Goal: Task Accomplishment & Management: Complete application form

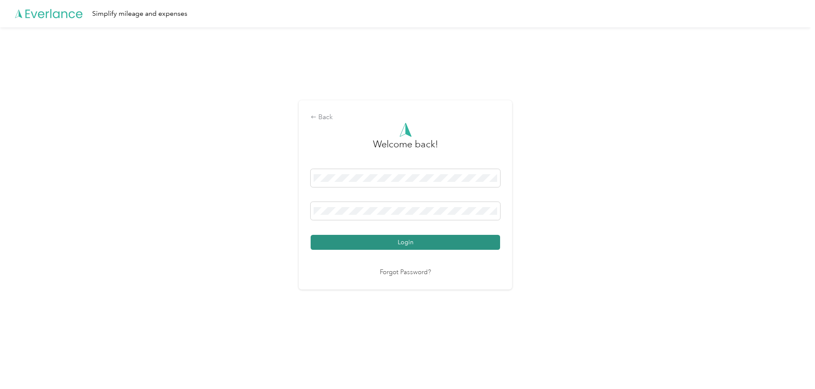
click at [366, 241] on button "Login" at bounding box center [404, 242] width 189 height 15
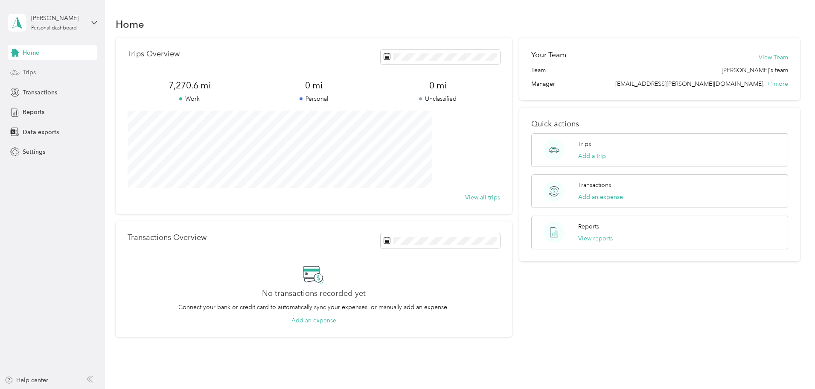
click at [42, 70] on div "Trips" at bounding box center [53, 72] width 90 height 15
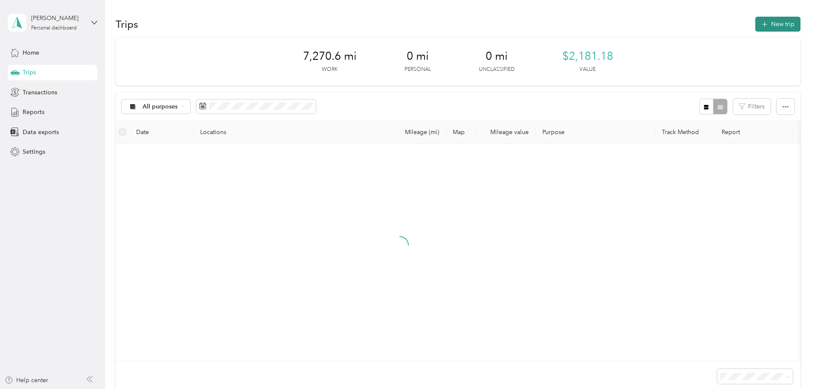
click at [755, 22] on button "New trip" at bounding box center [777, 24] width 45 height 15
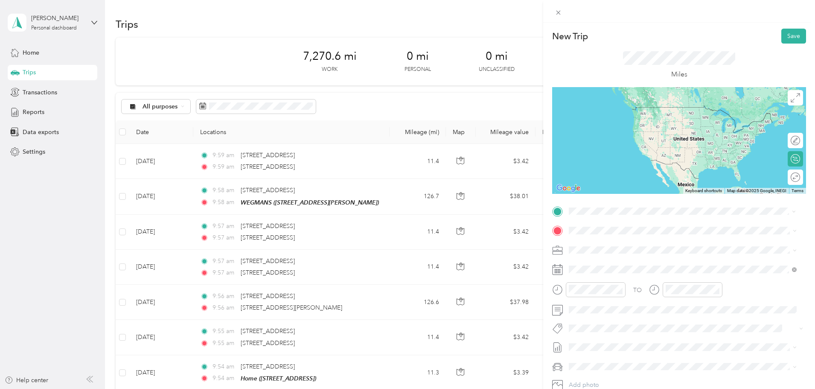
click at [603, 298] on span "[STREET_ADDRESS][US_STATE]" at bounding box center [627, 294] width 85 height 8
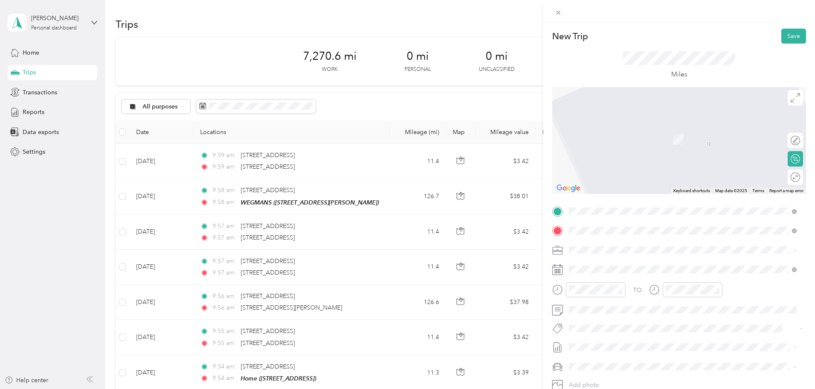
click at [600, 263] on span "[GEOGRAPHIC_DATA] [US_STATE], [GEOGRAPHIC_DATA]" at bounding box center [633, 264] width 96 height 15
click at [598, 264] on span "[STREET_ADDRESS][US_STATE]" at bounding box center [627, 260] width 85 height 8
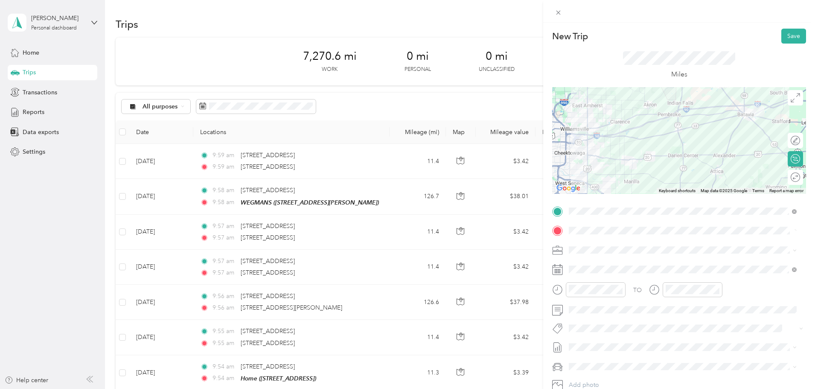
click at [557, 271] on rect at bounding box center [556, 270] width 1 height 1
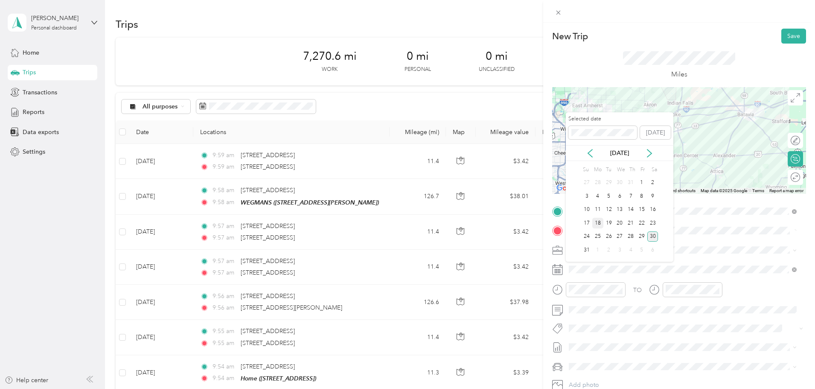
click at [597, 226] on div "18" at bounding box center [597, 223] width 11 height 11
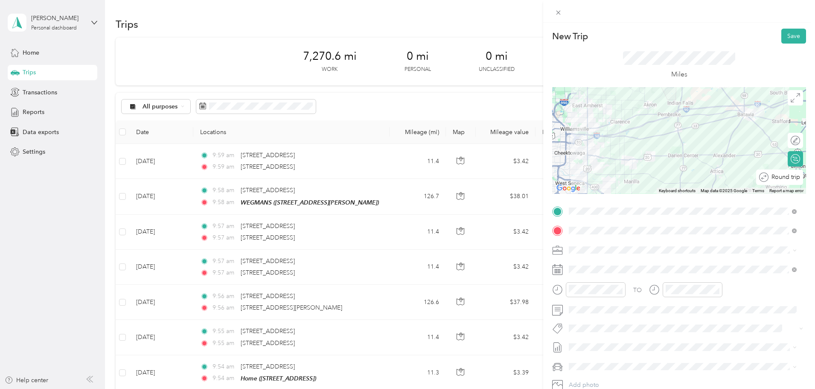
click at [814, 177] on div at bounding box center [816, 177] width 0 height 9
click at [788, 36] on button "Save" at bounding box center [793, 36] width 25 height 15
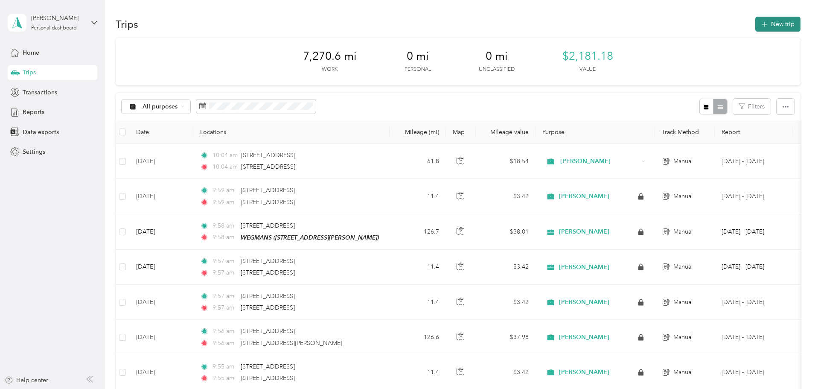
click at [755, 23] on button "New trip" at bounding box center [777, 24] width 45 height 15
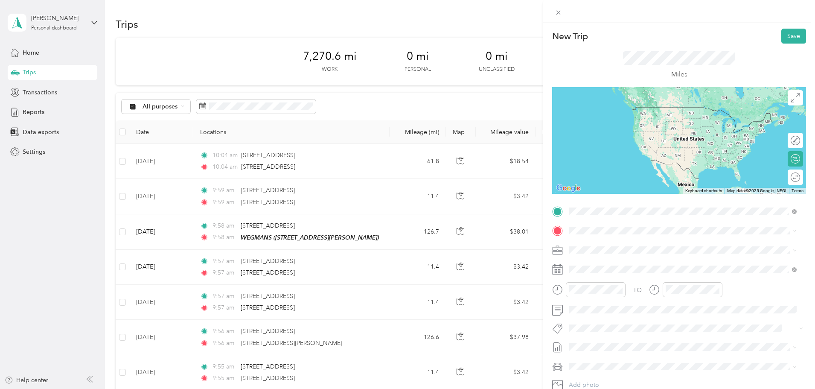
click at [630, 243] on span "[STREET_ADDRESS][US_STATE]" at bounding box center [627, 242] width 85 height 8
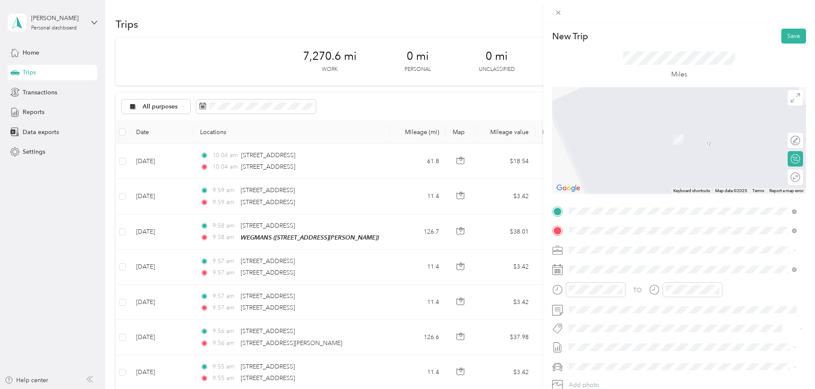
click at [609, 302] on div "TEAM WEGMANS [STREET_ADDRESS][PERSON_NAME]" at bounding box center [636, 300] width 102 height 21
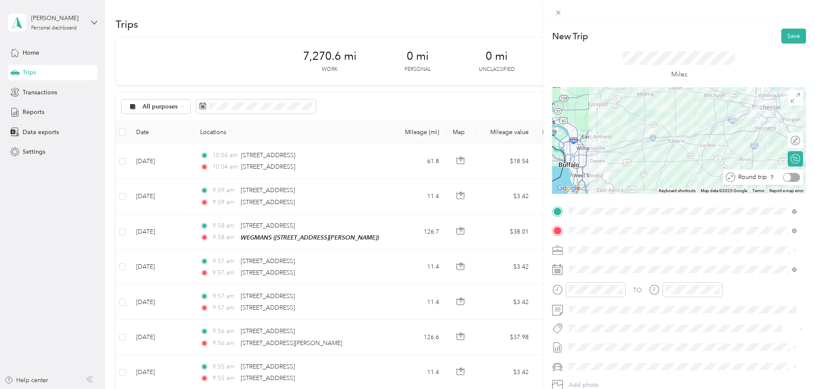
click at [787, 176] on div at bounding box center [791, 177] width 17 height 9
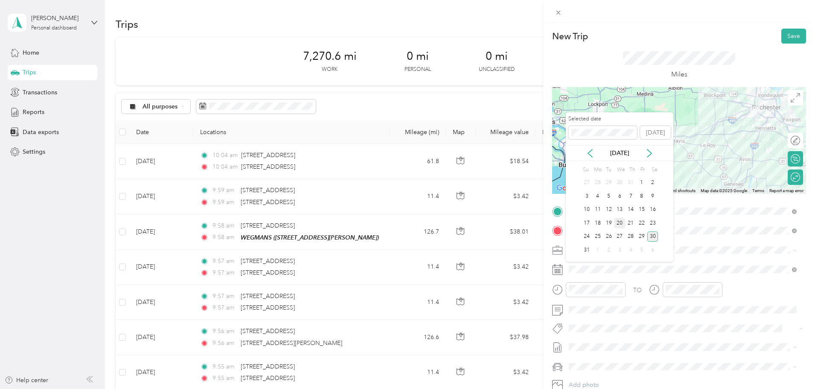
click at [617, 222] on div "20" at bounding box center [619, 223] width 11 height 11
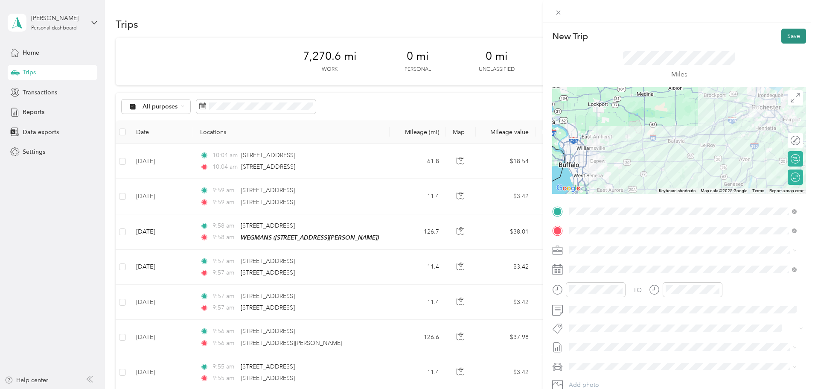
click at [790, 37] on button "Save" at bounding box center [793, 36] width 25 height 15
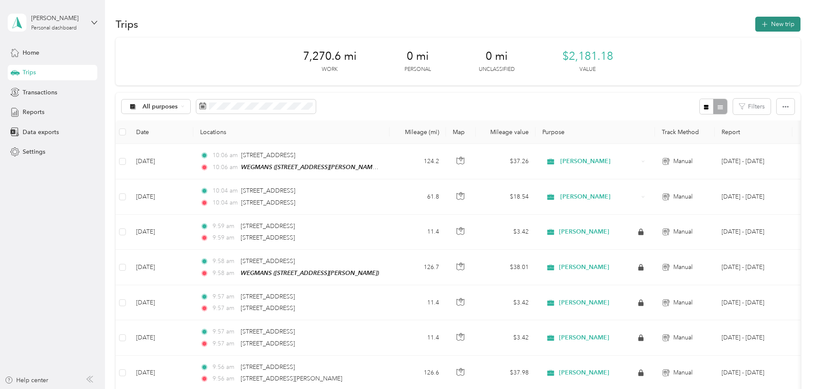
click at [755, 23] on button "New trip" at bounding box center [777, 24] width 45 height 15
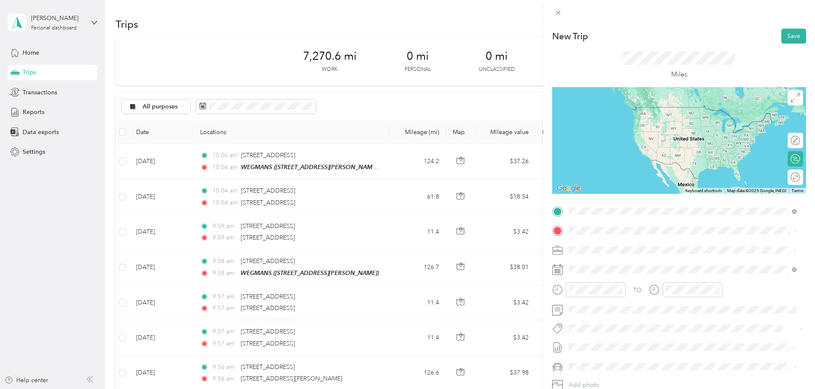
click at [591, 298] on span "[STREET_ADDRESS][US_STATE]" at bounding box center [627, 294] width 85 height 8
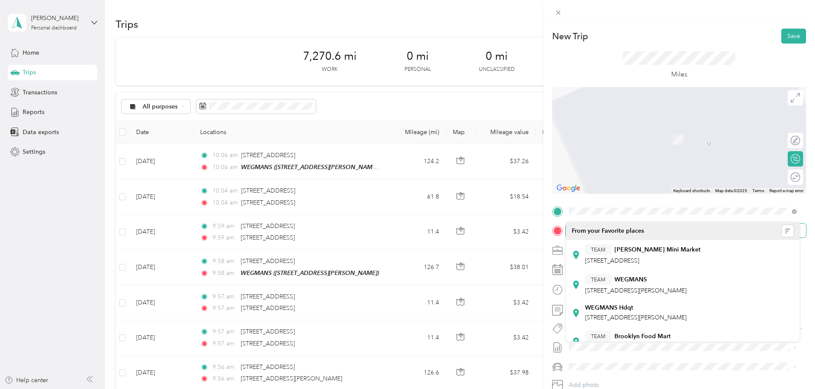
scroll to position [59, 0]
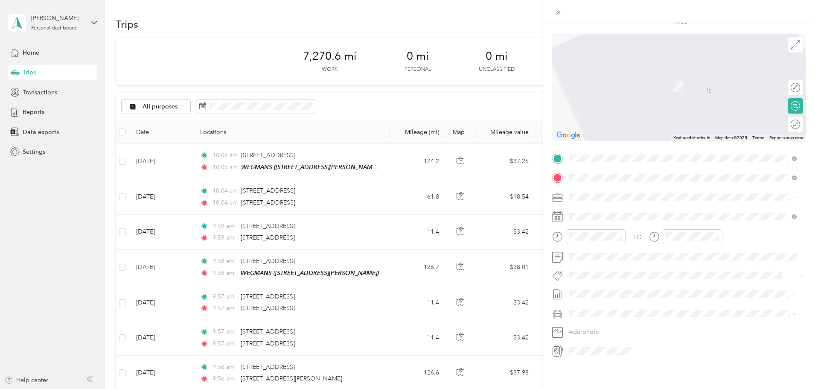
click at [614, 237] on div "TEAM WEGMANS [STREET_ADDRESS][PERSON_NAME]" at bounding box center [636, 241] width 102 height 21
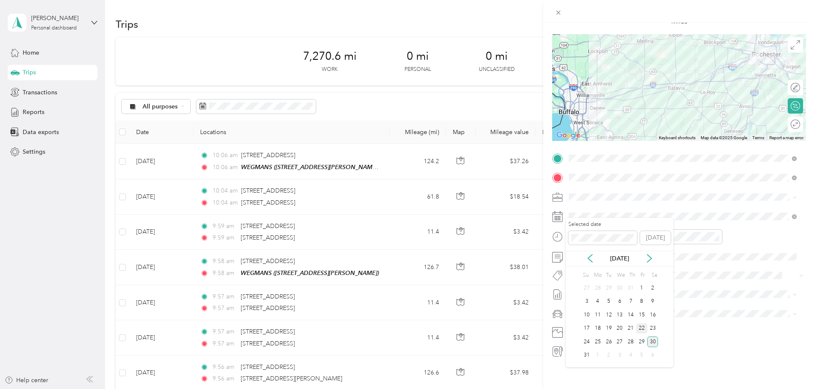
click at [643, 328] on div "22" at bounding box center [641, 328] width 11 height 11
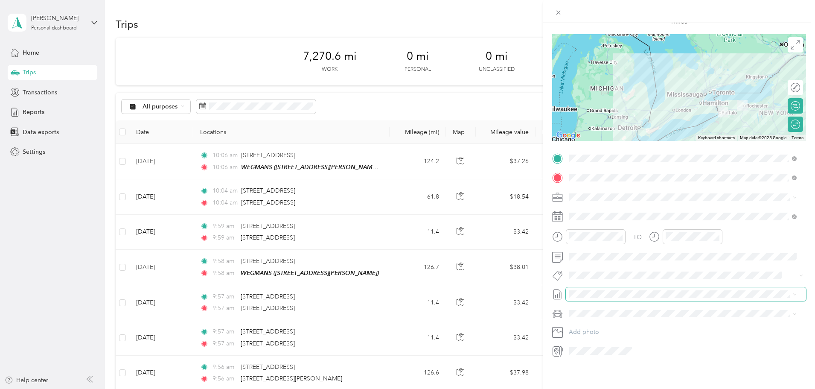
scroll to position [0, 0]
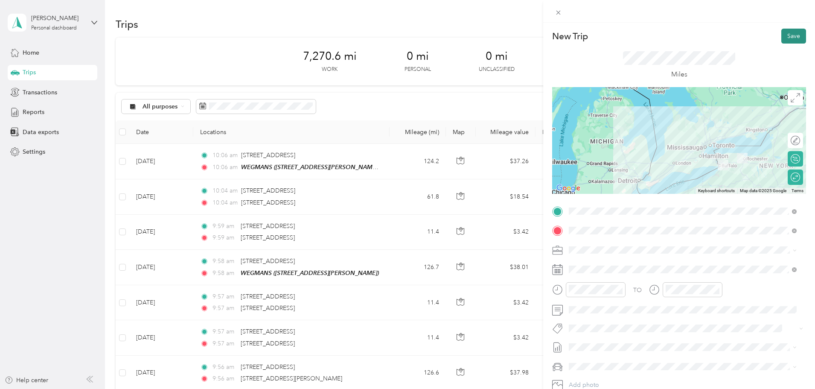
click at [786, 34] on button "Save" at bounding box center [793, 36] width 25 height 15
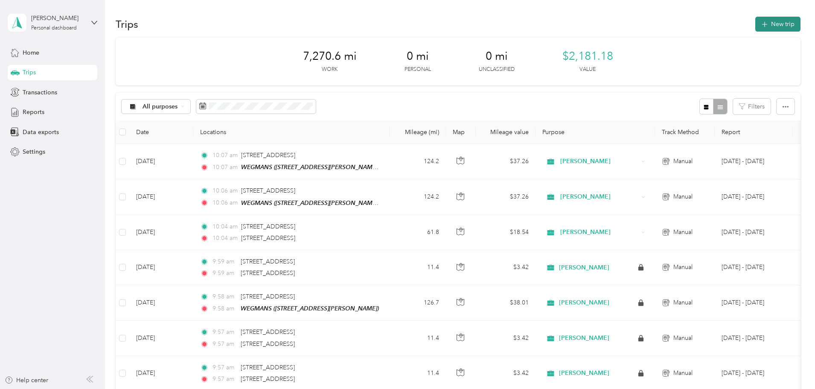
click at [755, 22] on button "New trip" at bounding box center [777, 24] width 45 height 15
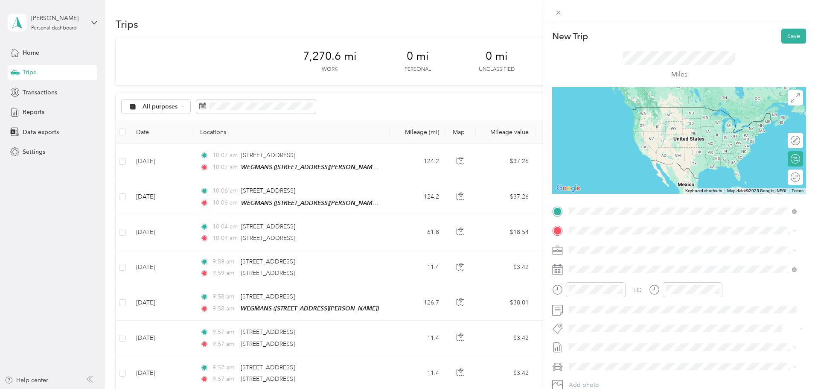
click at [602, 242] on span "[STREET_ADDRESS][US_STATE]" at bounding box center [627, 242] width 85 height 8
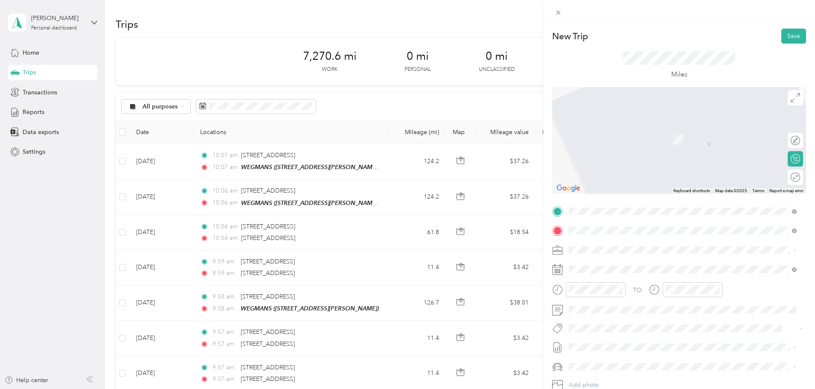
click at [619, 296] on strong "WEGMANS" at bounding box center [630, 296] width 32 height 8
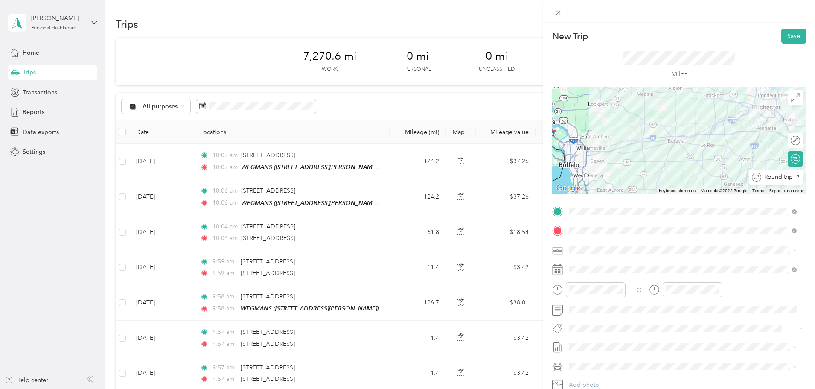
click at [809, 180] on div at bounding box center [809, 177] width 0 height 9
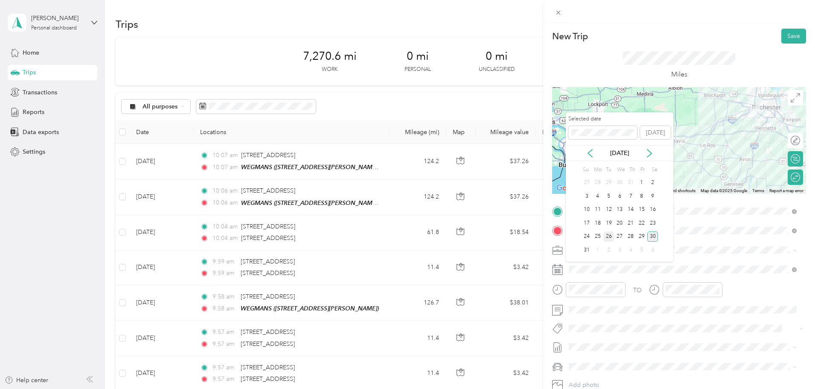
click at [605, 237] on div "26" at bounding box center [608, 236] width 11 height 11
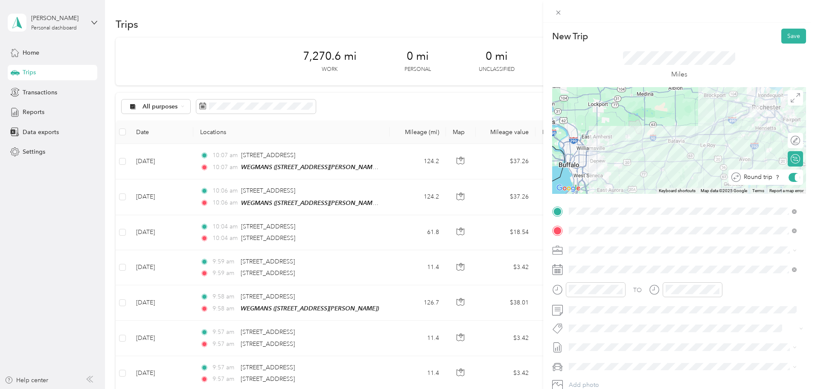
click at [787, 175] on div "Round trip" at bounding box center [769, 177] width 59 height 9
click at [740, 247] on span at bounding box center [686, 250] width 240 height 14
click at [793, 34] on button "Save" at bounding box center [793, 36] width 25 height 15
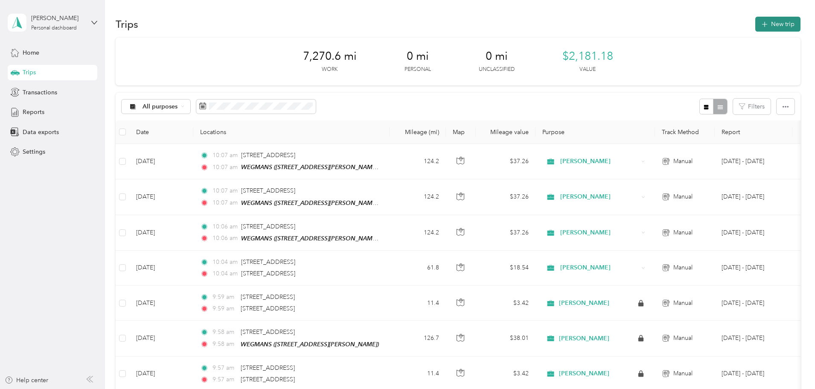
click at [755, 24] on button "New trip" at bounding box center [777, 24] width 45 height 15
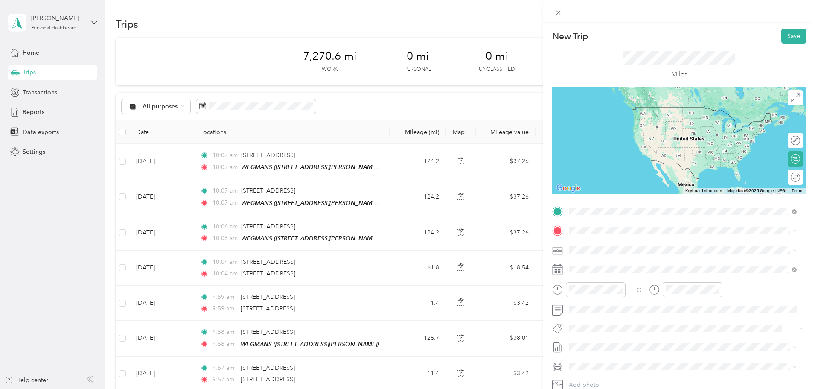
click at [590, 298] on span "[STREET_ADDRESS][US_STATE]" at bounding box center [627, 294] width 85 height 8
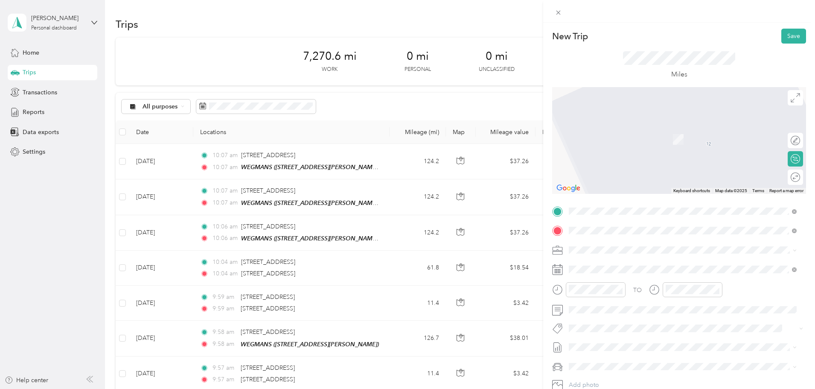
click at [606, 323] on strong "WEGMANS Hdqt" at bounding box center [609, 324] width 48 height 8
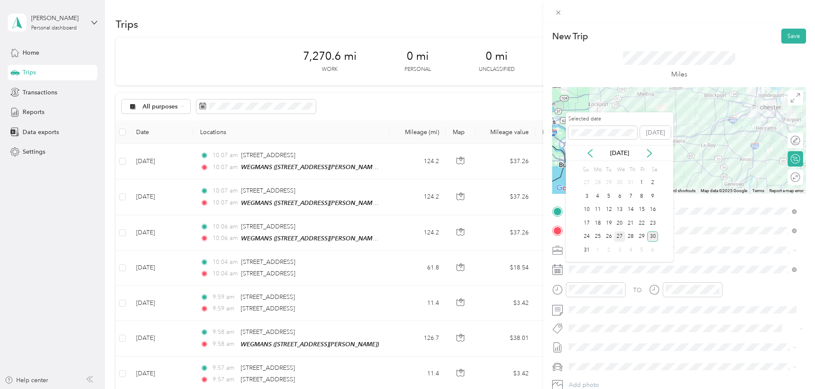
click at [617, 236] on div "27" at bounding box center [619, 236] width 11 height 11
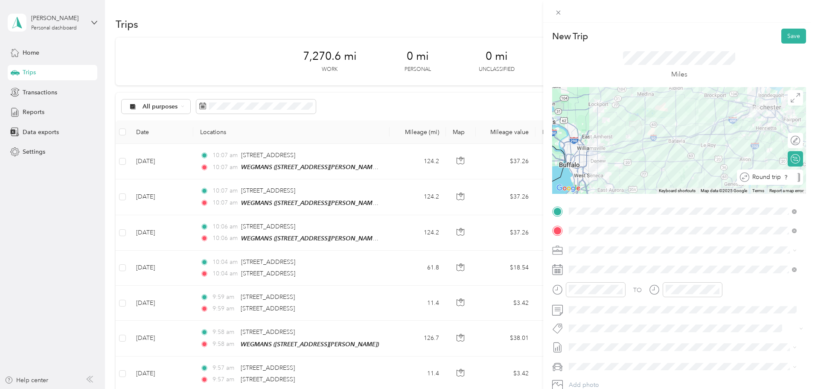
click at [787, 182] on div "Round trip" at bounding box center [770, 176] width 66 height 15
click at [787, 177] on div "Round trip" at bounding box center [771, 177] width 55 height 9
click at [783, 177] on div at bounding box center [787, 177] width 8 height 8
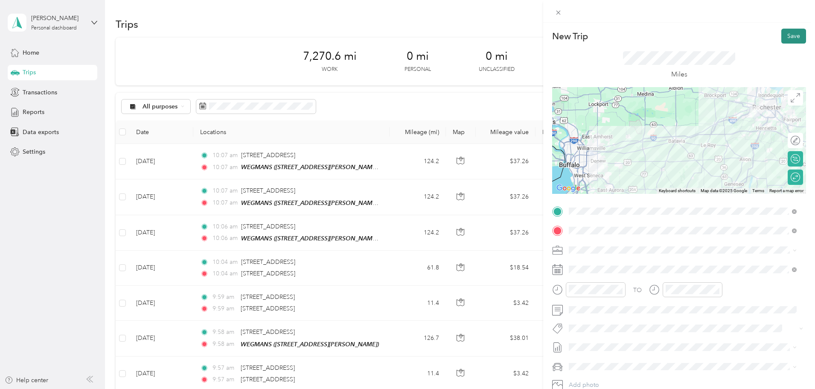
click at [793, 38] on button "Save" at bounding box center [793, 36] width 25 height 15
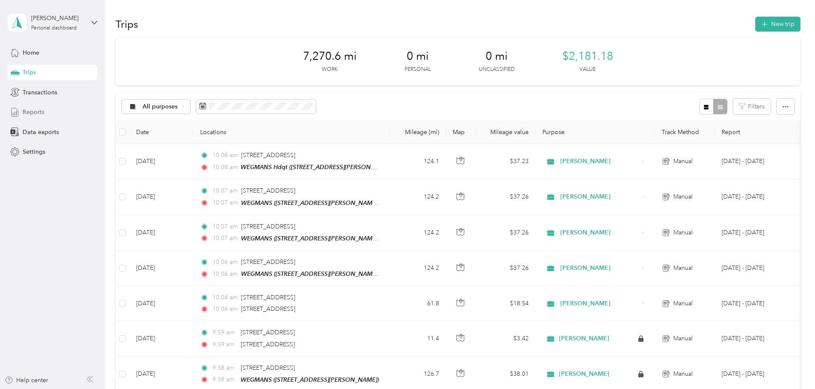
click at [26, 107] on span "Reports" at bounding box center [34, 111] width 22 height 9
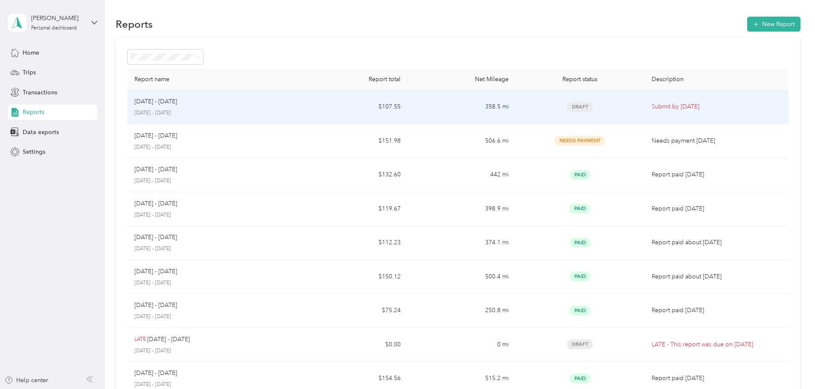
click at [293, 102] on div "[DATE] - [DATE]" at bounding box center [213, 101] width 159 height 9
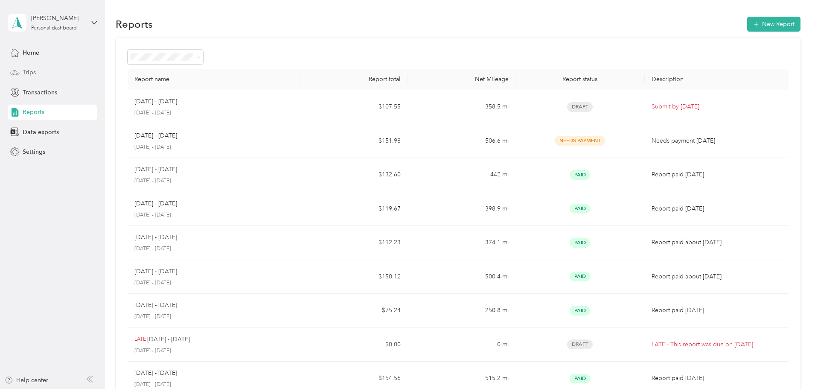
click at [40, 74] on div "Trips" at bounding box center [53, 72] width 90 height 15
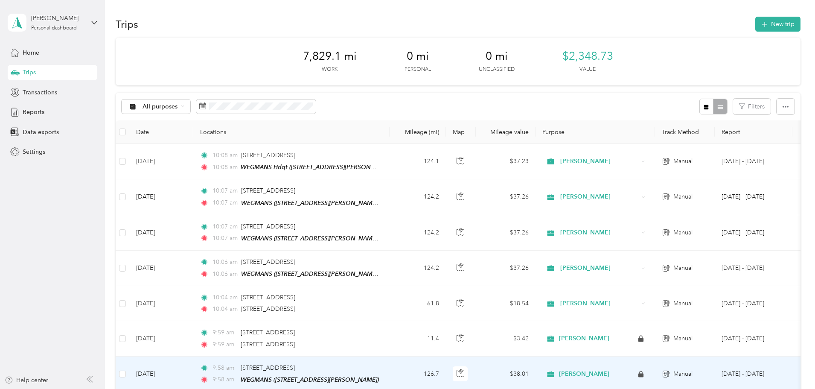
scroll to position [43, 0]
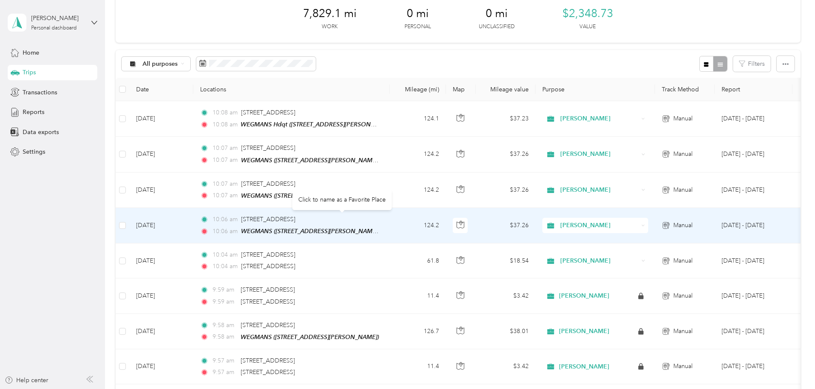
click at [295, 222] on div "[STREET_ADDRESS]" at bounding box center [268, 219] width 54 height 9
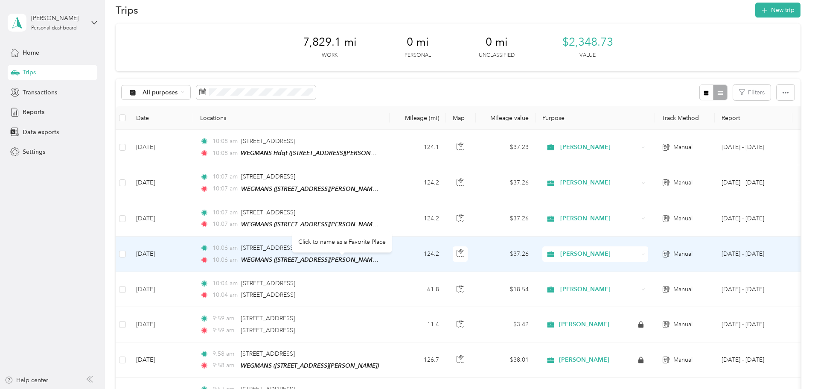
scroll to position [0, 0]
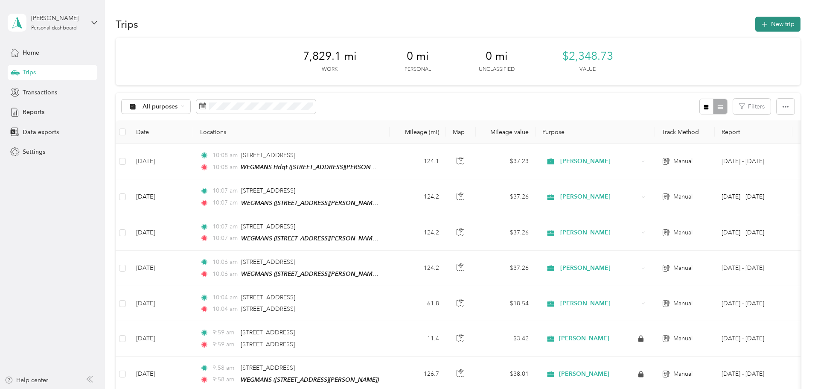
click at [755, 23] on button "New trip" at bounding box center [777, 24] width 45 height 15
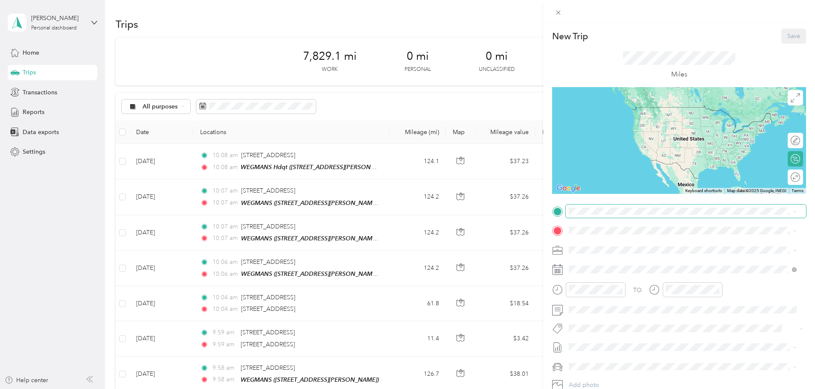
click at [581, 215] on span at bounding box center [686, 211] width 240 height 14
click at [598, 295] on span "[STREET_ADDRESS][US_STATE]" at bounding box center [627, 291] width 85 height 8
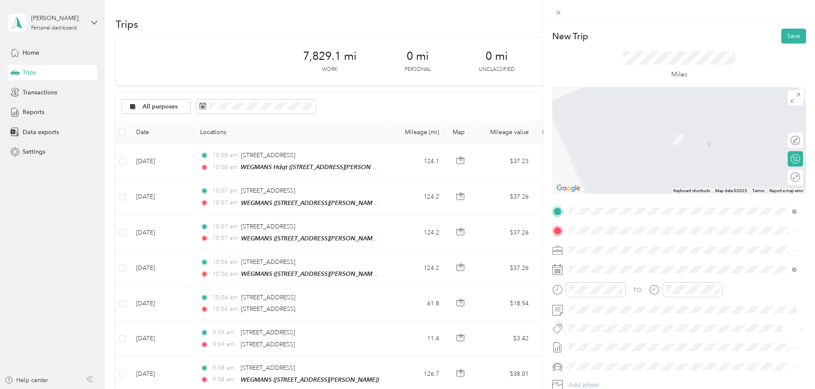
click at [615, 281] on span "[STREET_ADDRESS][US_STATE]" at bounding box center [627, 277] width 85 height 8
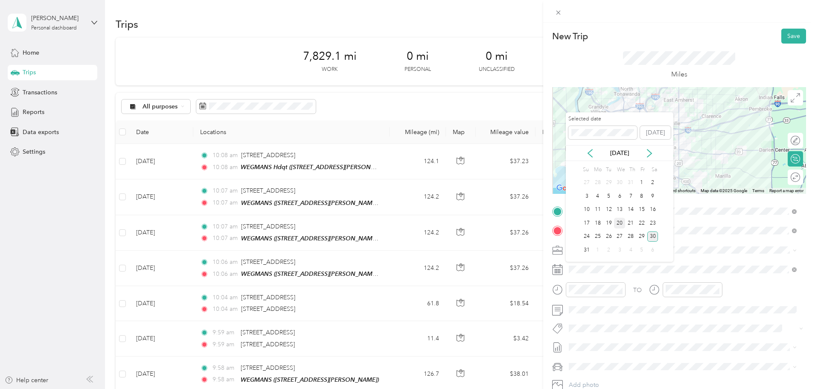
click at [621, 223] on div "20" at bounding box center [619, 223] width 11 height 11
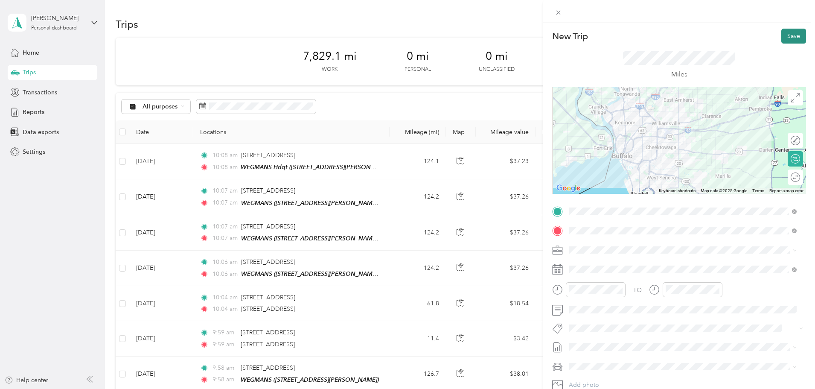
click at [783, 36] on button "Save" at bounding box center [793, 36] width 25 height 15
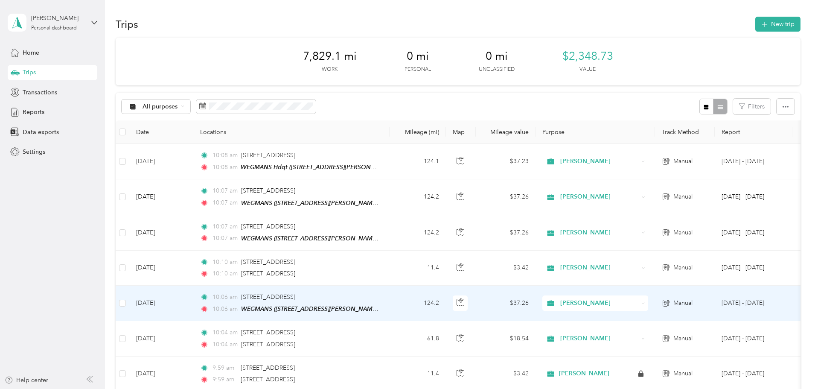
click at [345, 301] on div "10:06 am [GEOGRAPHIC_DATA], [GEOGRAPHIC_DATA] 10:06 am WEGMANS ([STREET_ADDRESS…" at bounding box center [289, 302] width 179 height 21
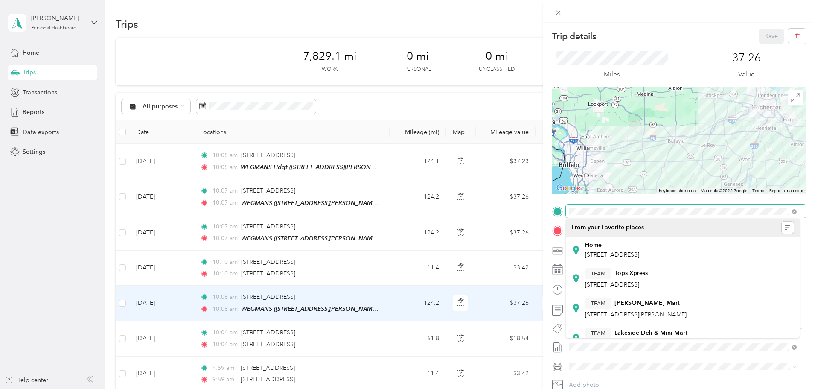
click at [553, 218] on div "TO Add photo" at bounding box center [679, 307] width 254 height 206
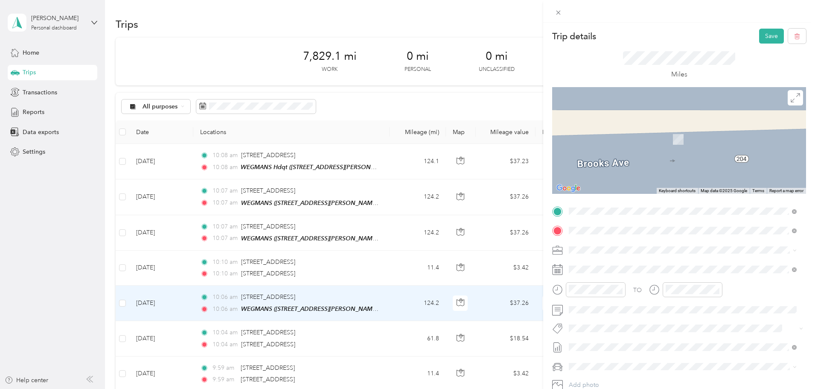
click at [601, 246] on span "[STREET_ADDRESS][US_STATE]" at bounding box center [627, 242] width 85 height 8
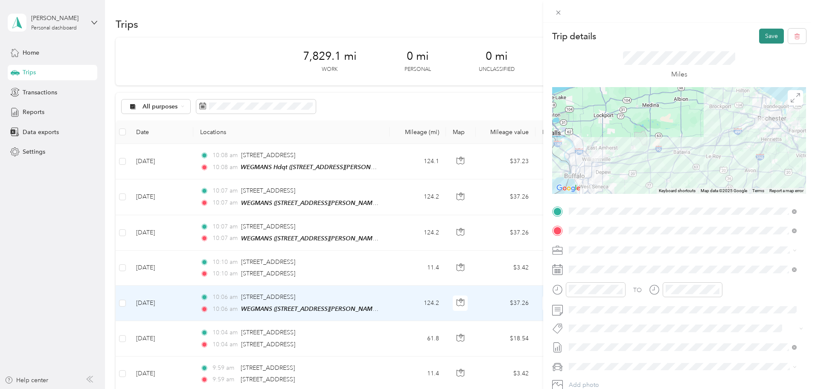
click at [768, 38] on button "Save" at bounding box center [771, 36] width 25 height 15
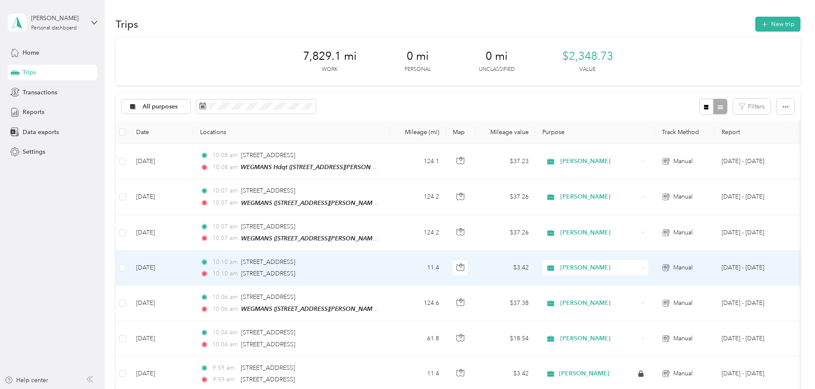
click at [238, 262] on span "10:10 am" at bounding box center [224, 261] width 25 height 9
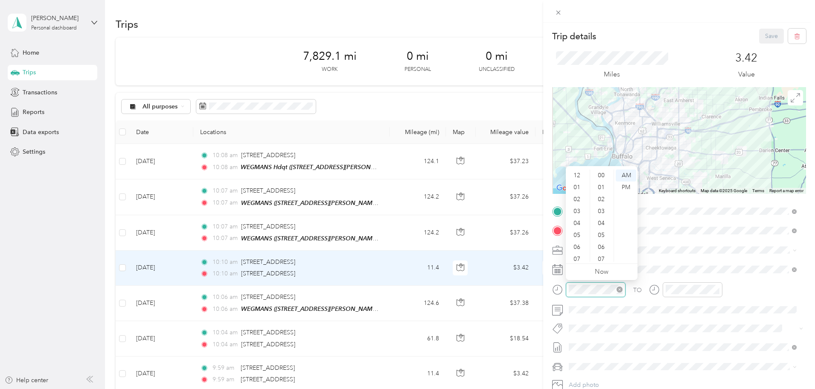
scroll to position [51, 0]
click at [580, 229] on div "09" at bounding box center [577, 232] width 20 height 12
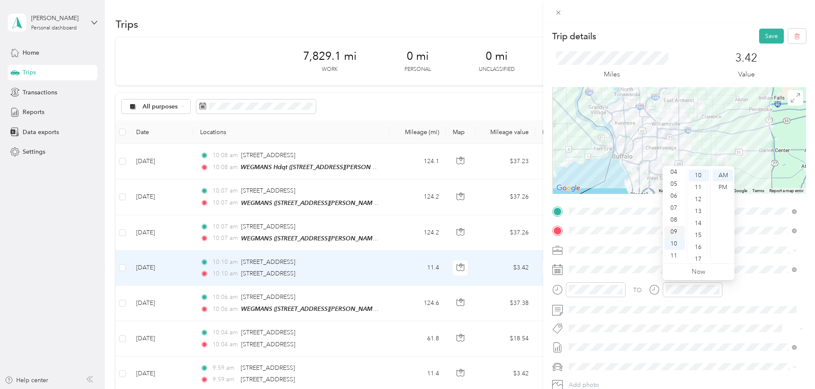
click at [680, 231] on div "09" at bounding box center [674, 232] width 20 height 12
click at [676, 231] on div "09" at bounding box center [674, 232] width 20 height 12
click at [700, 235] on div "15" at bounding box center [698, 235] width 20 height 12
click at [768, 37] on button "Save" at bounding box center [771, 36] width 25 height 15
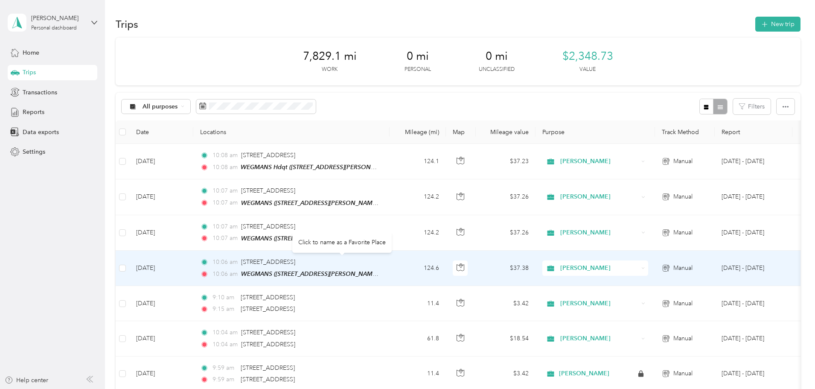
click at [343, 233] on div "Click to name as a Favorite Place" at bounding box center [341, 242] width 99 height 21
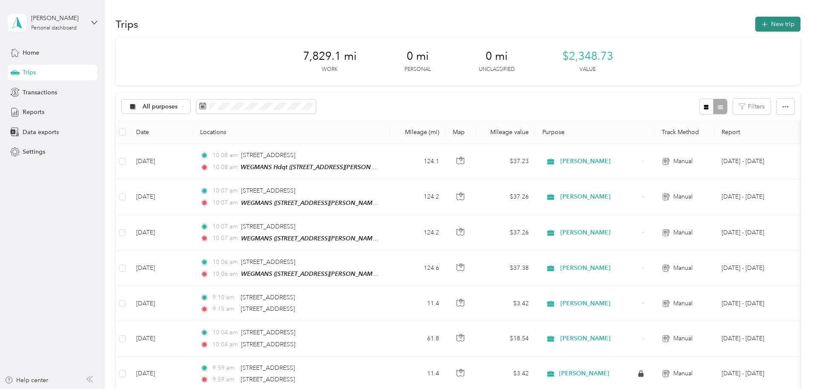
click at [755, 20] on button "New trip" at bounding box center [777, 24] width 45 height 15
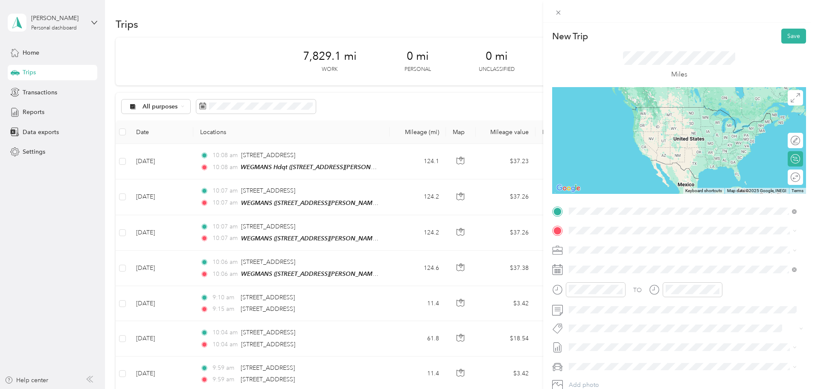
click at [593, 298] on span "[STREET_ADDRESS][US_STATE]" at bounding box center [627, 294] width 85 height 8
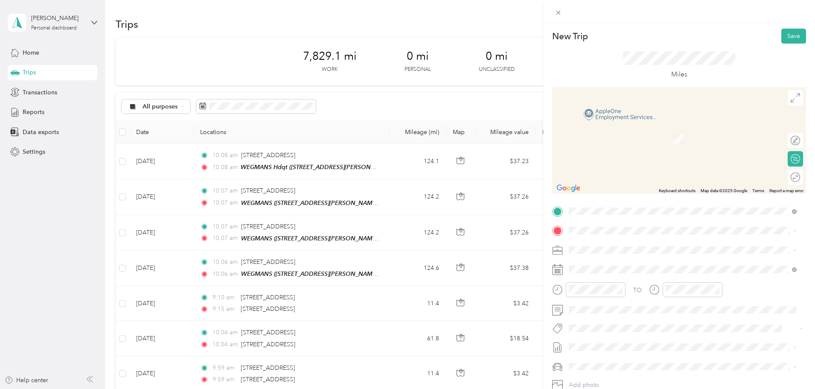
click at [594, 316] on span "[STREET_ADDRESS][US_STATE]" at bounding box center [627, 313] width 85 height 8
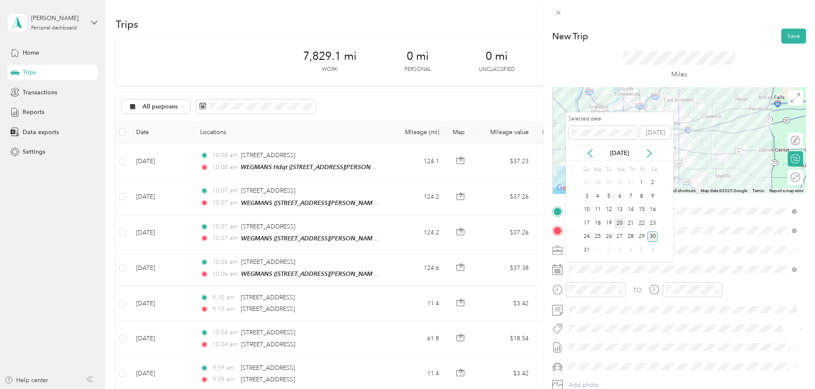
click at [621, 225] on div "20" at bounding box center [619, 223] width 11 height 11
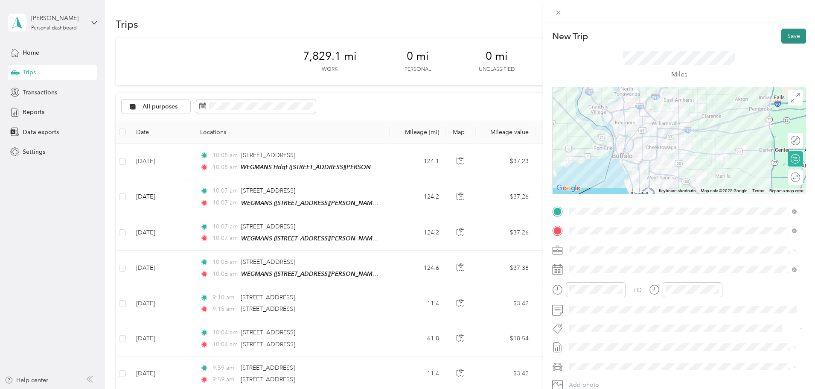
click at [789, 37] on button "Save" at bounding box center [793, 36] width 25 height 15
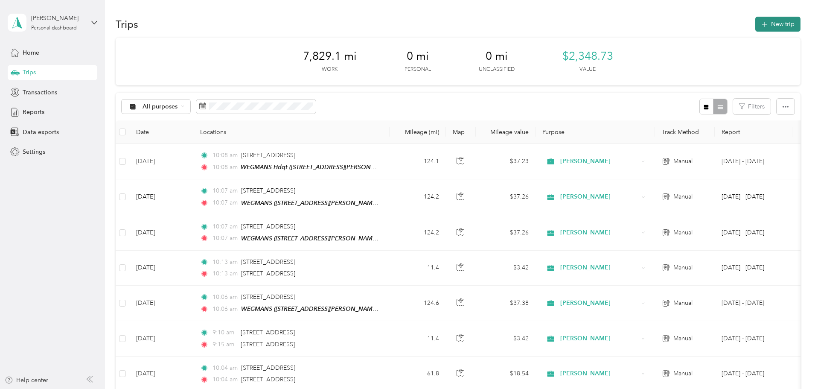
click at [755, 22] on button "New trip" at bounding box center [777, 24] width 45 height 15
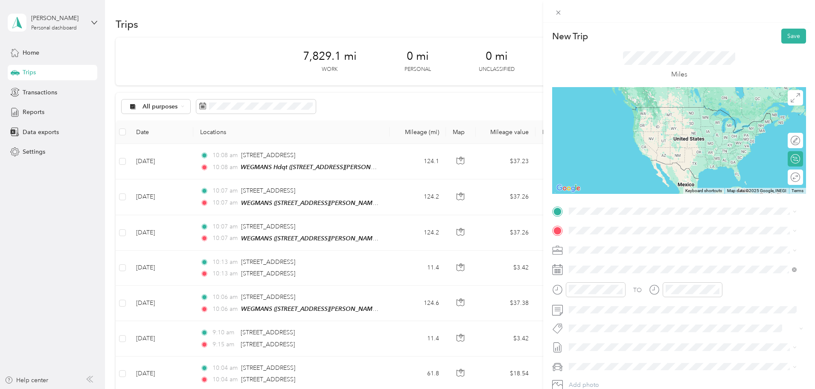
click at [595, 297] on span "[STREET_ADDRESS][US_STATE]" at bounding box center [627, 293] width 85 height 8
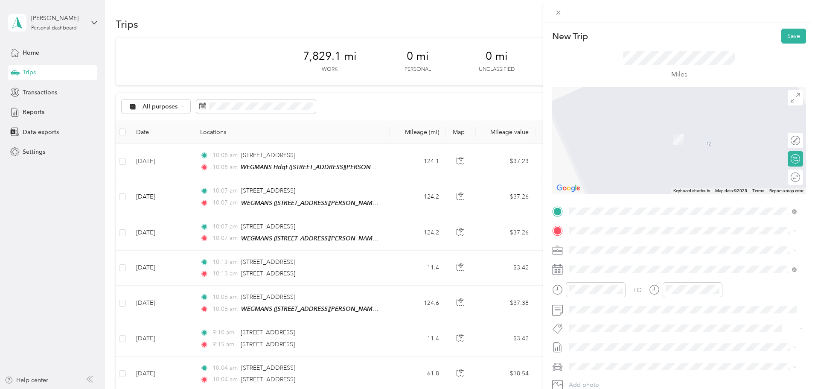
click at [607, 315] on span "[STREET_ADDRESS][US_STATE]" at bounding box center [627, 311] width 85 height 8
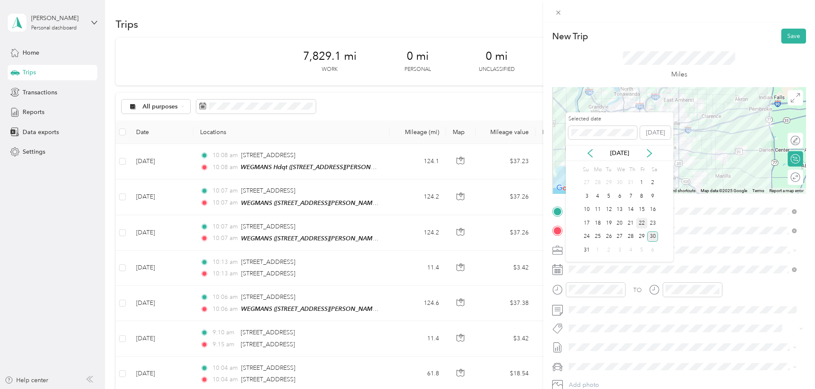
click at [640, 223] on div "22" at bounding box center [641, 223] width 11 height 11
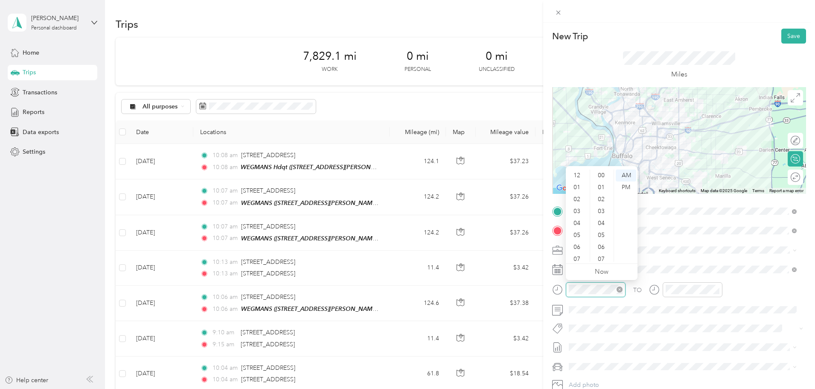
scroll to position [51, 0]
click at [576, 229] on div "09" at bounding box center [577, 232] width 20 height 12
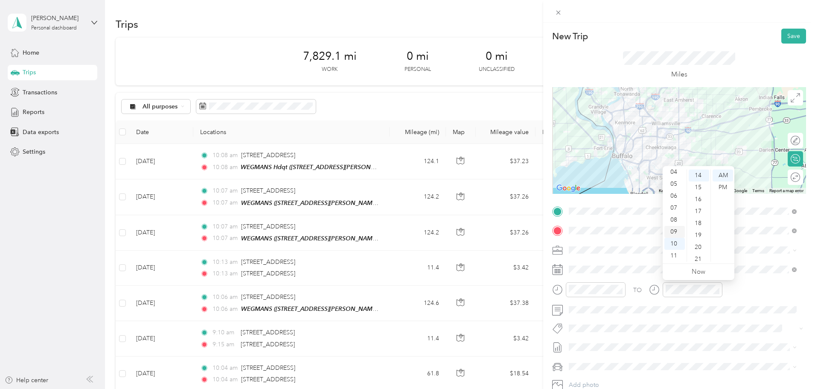
click at [676, 229] on div "09" at bounding box center [674, 232] width 20 height 12
click at [697, 246] on div "20" at bounding box center [698, 247] width 20 height 12
click at [695, 322] on span at bounding box center [686, 328] width 240 height 12
click at [789, 32] on button "Save" at bounding box center [793, 36] width 25 height 15
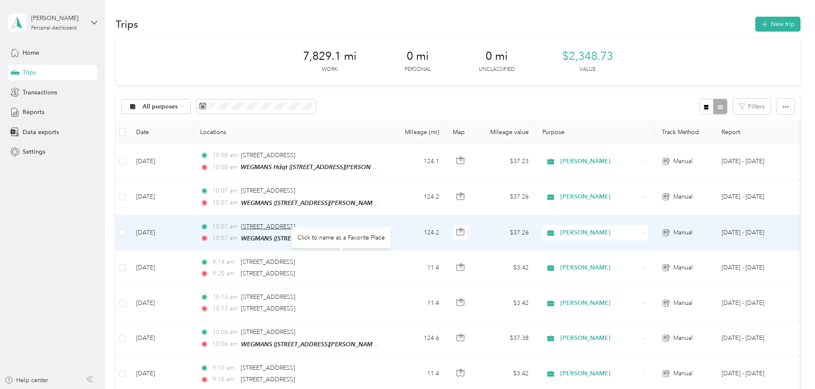
click at [341, 228] on body "[PERSON_NAME] Personal dashboard Home Trips Transactions Reports Data exports S…" at bounding box center [405, 194] width 810 height 389
click at [379, 227] on div "10:07 am [GEOGRAPHIC_DATA], [GEOGRAPHIC_DATA]" at bounding box center [289, 226] width 179 height 9
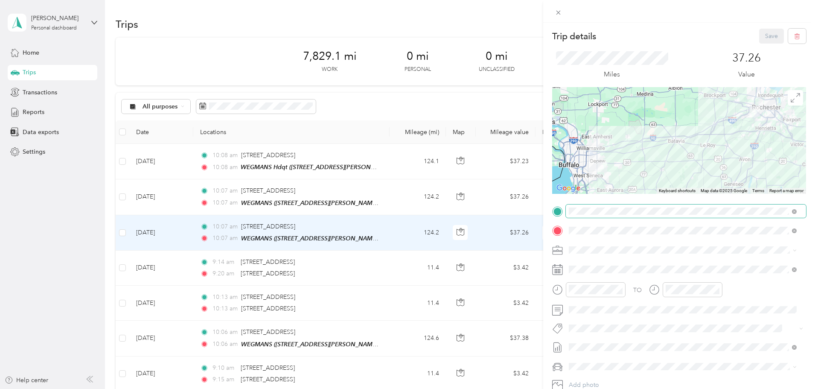
click at [577, 206] on span at bounding box center [686, 211] width 240 height 14
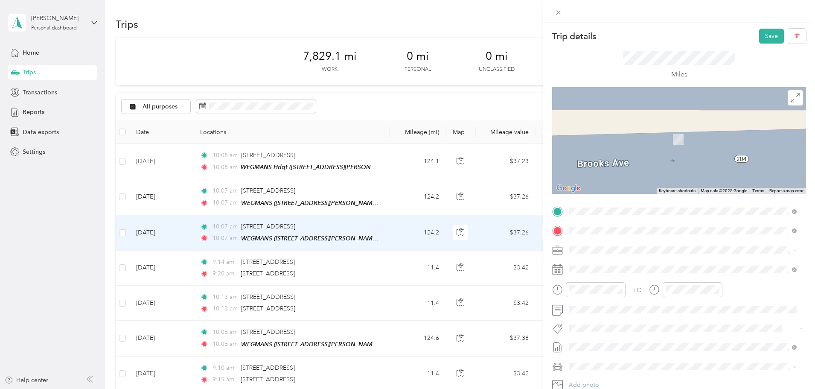
click at [605, 281] on span "[GEOGRAPHIC_DATA][STREET_ADDRESS][US_STATE]" at bounding box center [658, 277] width 147 height 8
click at [607, 243] on span "[STREET_ADDRESS][US_STATE]" at bounding box center [627, 239] width 85 height 8
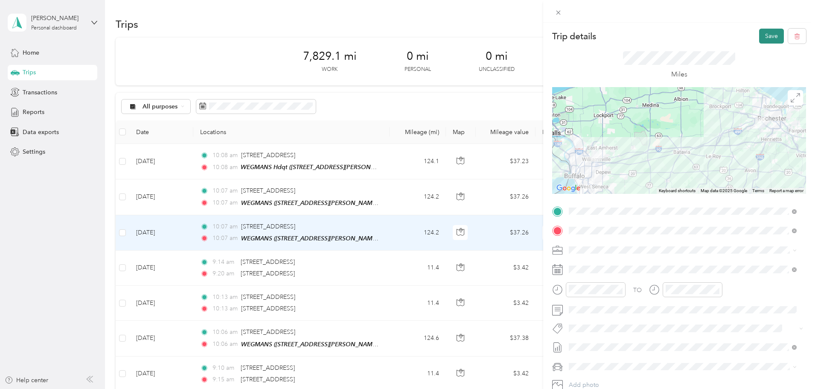
click at [761, 37] on button "Save" at bounding box center [771, 36] width 25 height 15
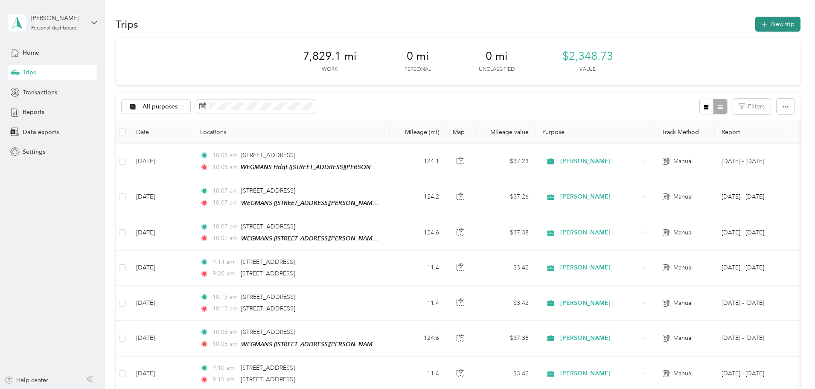
click at [755, 25] on button "New trip" at bounding box center [777, 24] width 45 height 15
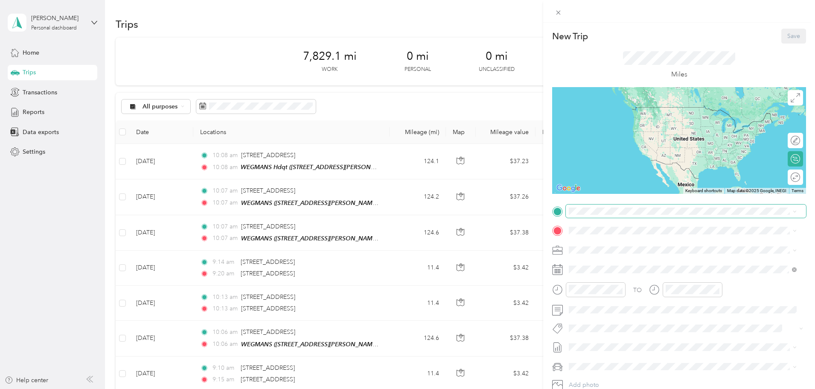
click at [568, 211] on span at bounding box center [686, 211] width 240 height 14
click span "[STREET_ADDRESS][US_STATE]"
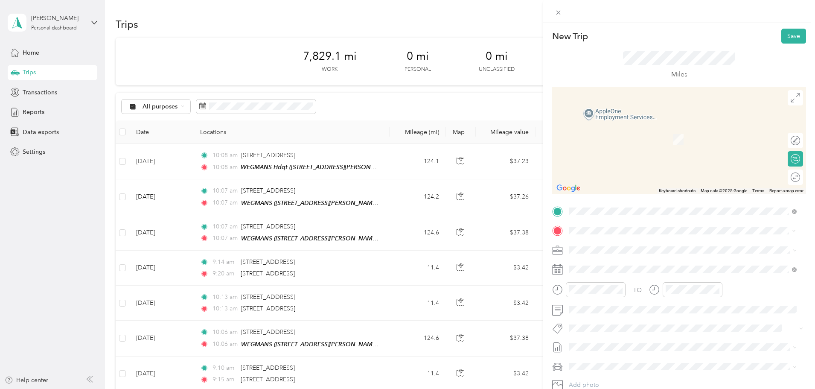
click at [600, 317] on span "[STREET_ADDRESS][US_STATE]" at bounding box center [627, 314] width 85 height 8
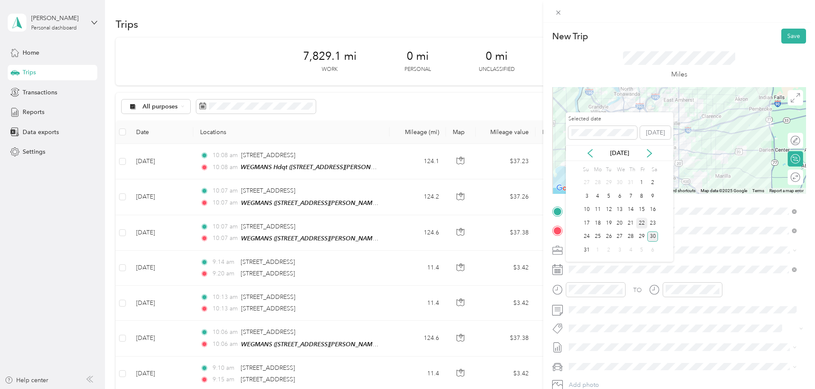
click at [641, 223] on div "22" at bounding box center [641, 223] width 11 height 11
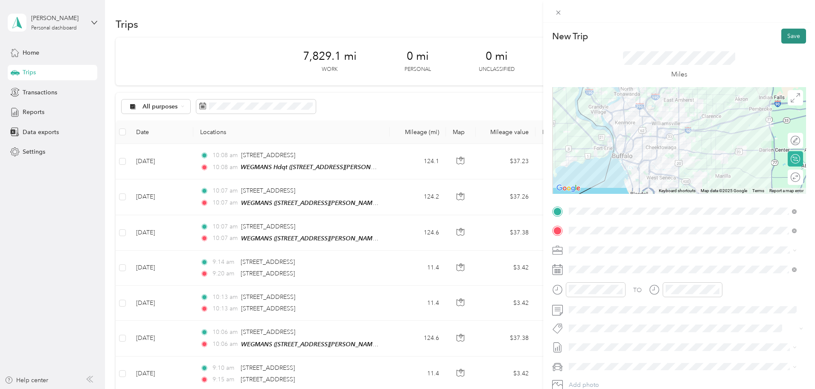
click at [786, 35] on button "Save" at bounding box center [793, 36] width 25 height 15
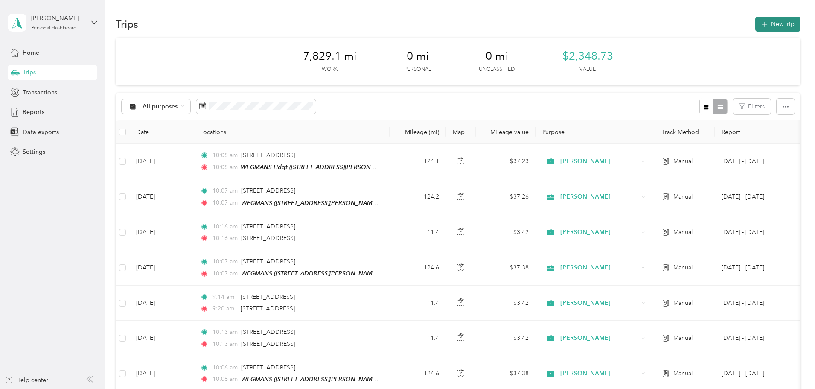
click at [755, 22] on button "New trip" at bounding box center [777, 24] width 45 height 15
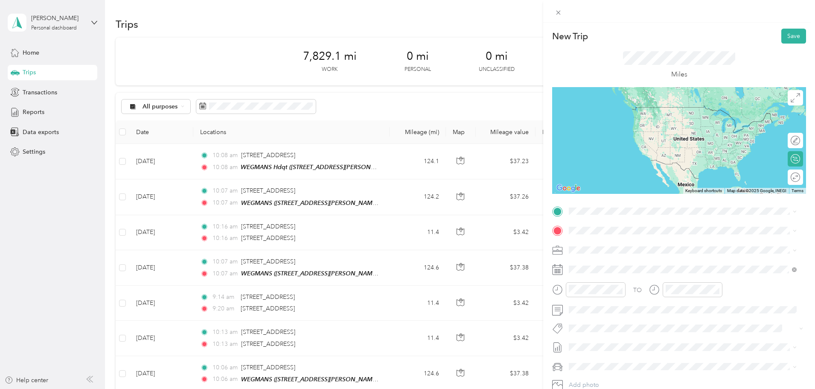
click at [594, 243] on span "[STREET_ADDRESS][US_STATE]" at bounding box center [627, 239] width 85 height 8
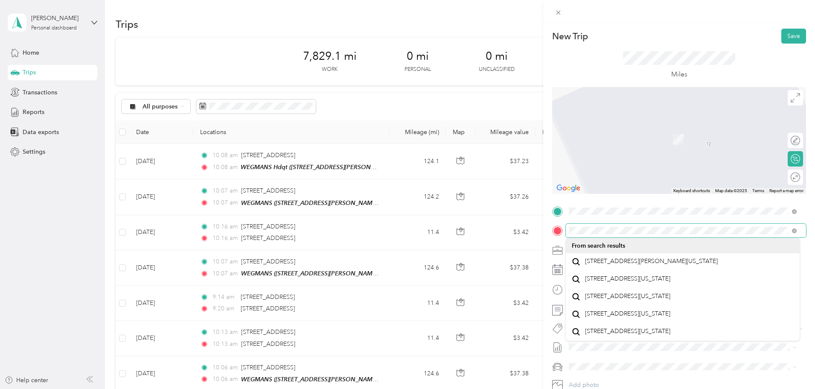
click at [603, 317] on span "[STREET_ADDRESS][US_STATE]" at bounding box center [627, 314] width 85 height 8
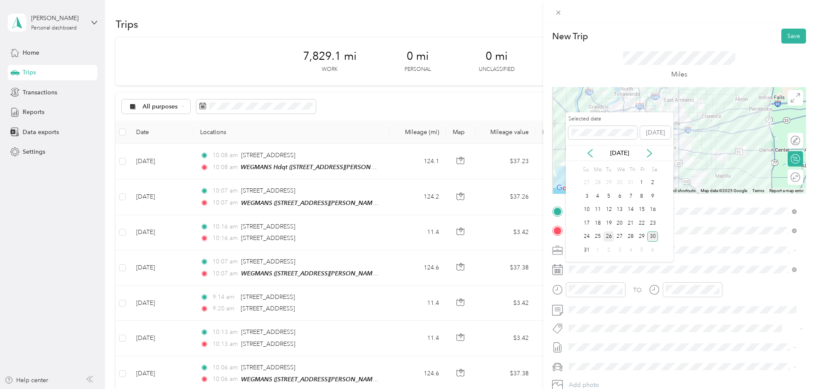
click at [611, 235] on div "26" at bounding box center [608, 236] width 11 height 11
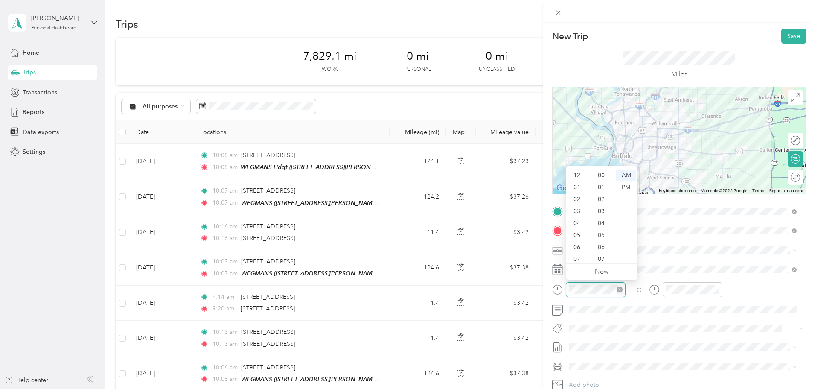
scroll to position [51, 0]
click at [577, 229] on div "09" at bounding box center [577, 232] width 20 height 12
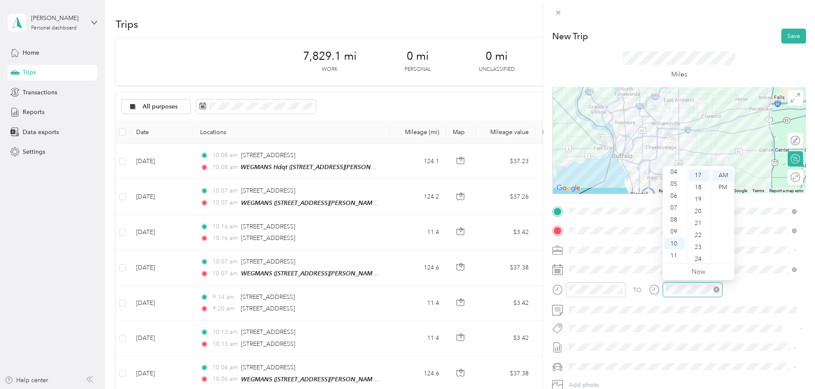
scroll to position [203, 0]
click at [675, 229] on div "09" at bounding box center [674, 232] width 20 height 12
click at [700, 259] on div "24" at bounding box center [698, 259] width 20 height 12
click at [629, 255] on span at bounding box center [686, 250] width 240 height 14
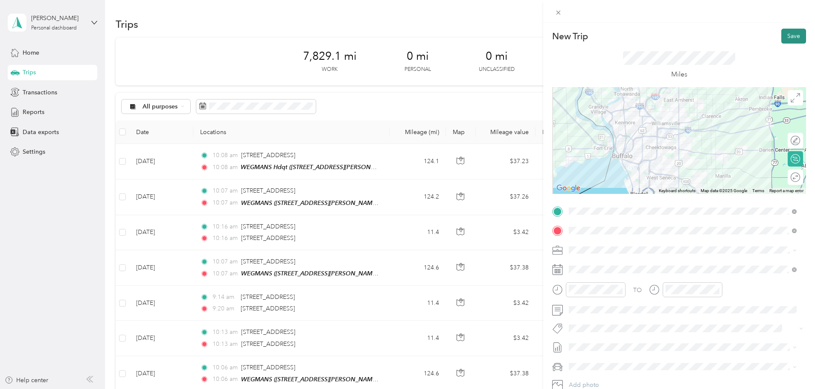
click at [785, 37] on button "Save" at bounding box center [793, 36] width 25 height 15
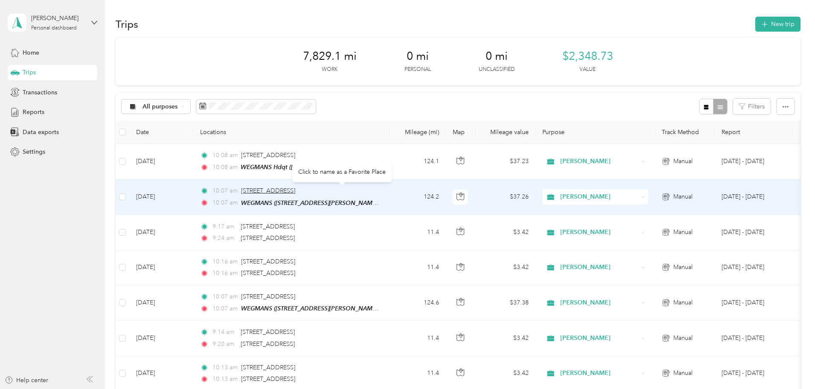
click at [295, 189] on span "[STREET_ADDRESS]" at bounding box center [268, 190] width 54 height 7
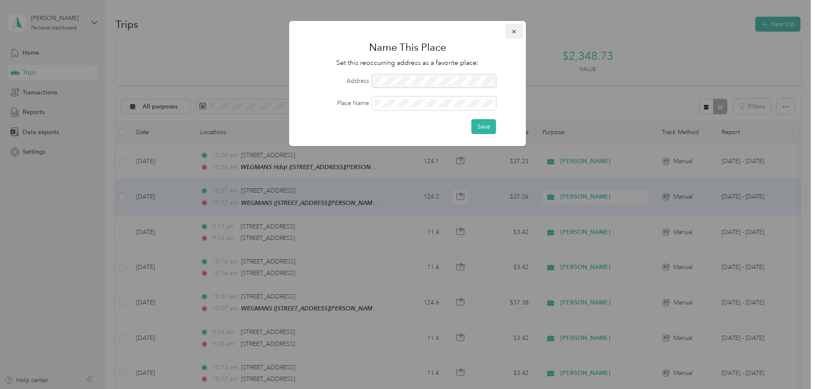
click at [517, 29] on button "button" at bounding box center [514, 31] width 18 height 15
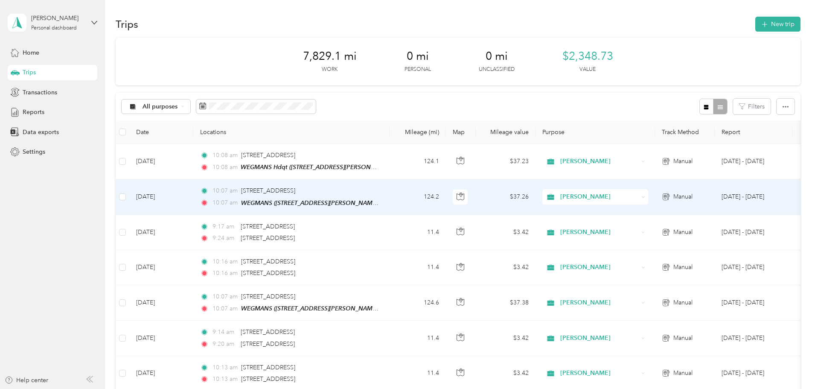
click at [446, 193] on td "124.2" at bounding box center [417, 196] width 56 height 35
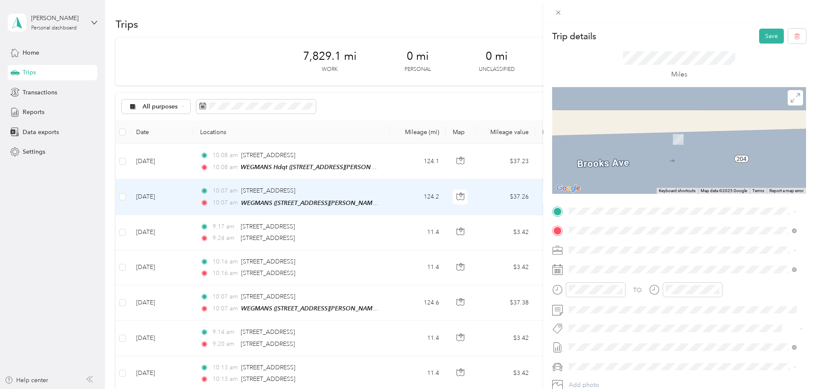
click at [610, 244] on span "[STREET_ADDRESS][US_STATE]" at bounding box center [627, 240] width 85 height 8
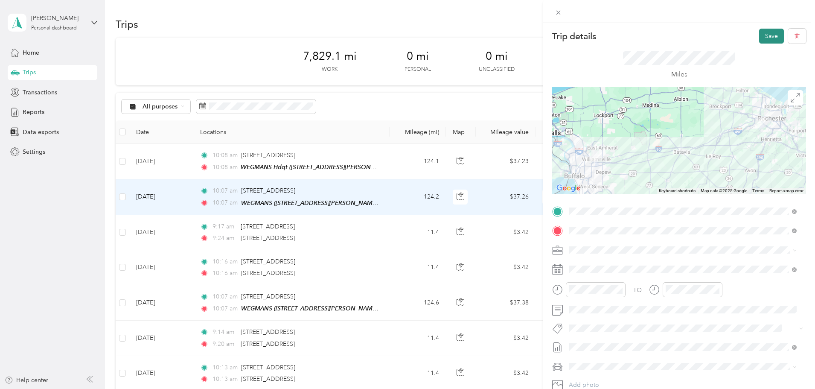
click at [769, 32] on button "Save" at bounding box center [771, 36] width 25 height 15
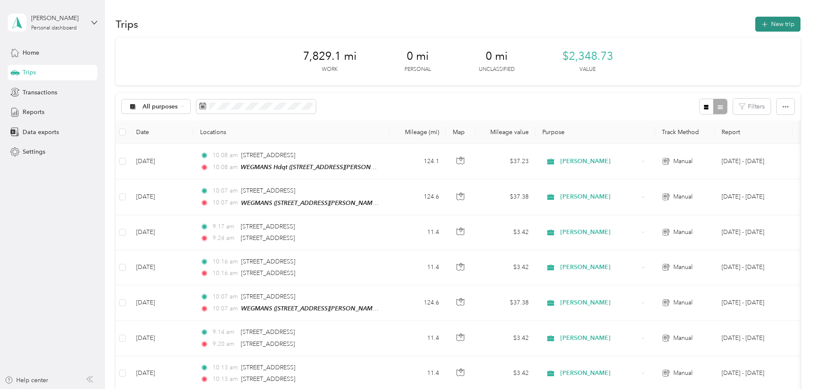
click at [755, 24] on button "New trip" at bounding box center [777, 24] width 45 height 15
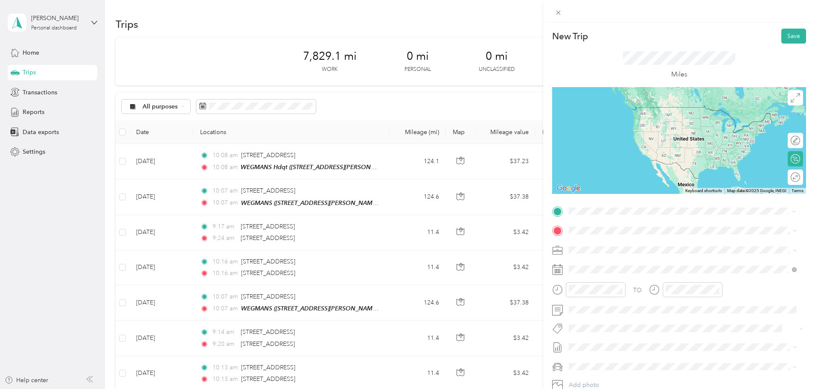
click at [614, 263] on span "[STREET_ADDRESS][US_STATE]" at bounding box center [627, 259] width 85 height 8
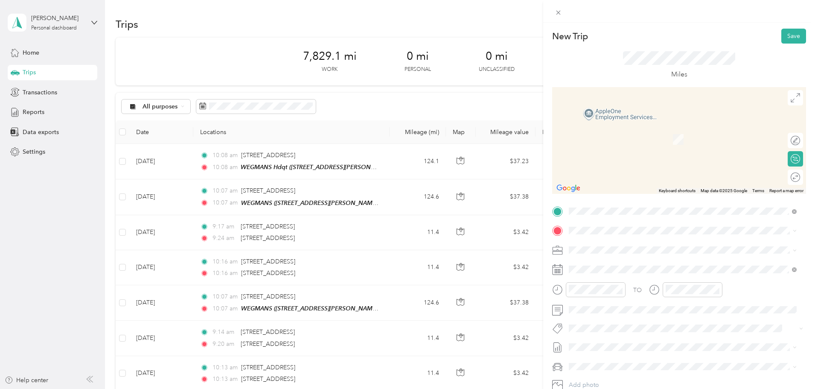
click at [613, 262] on span "[STREET_ADDRESS][US_STATE]" at bounding box center [627, 259] width 85 height 8
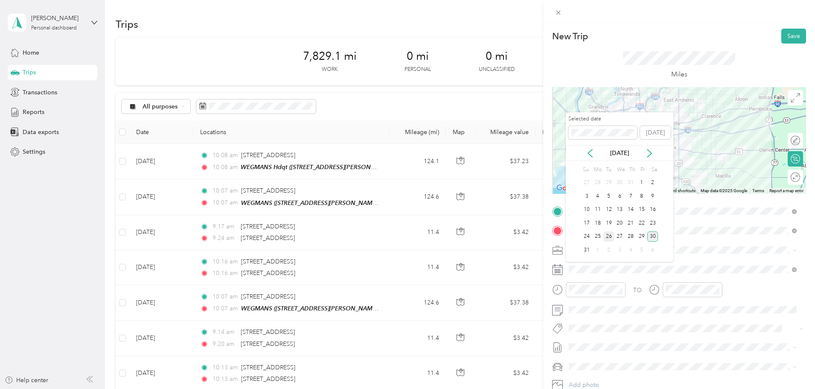
click at [609, 234] on div "26" at bounding box center [608, 236] width 11 height 11
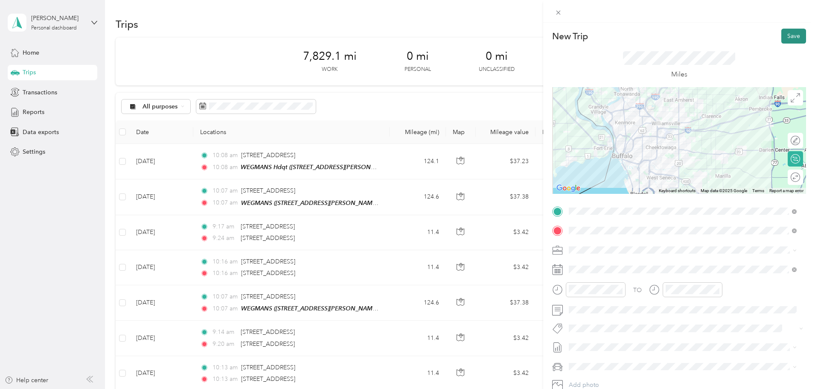
click at [782, 38] on button "Save" at bounding box center [793, 36] width 25 height 15
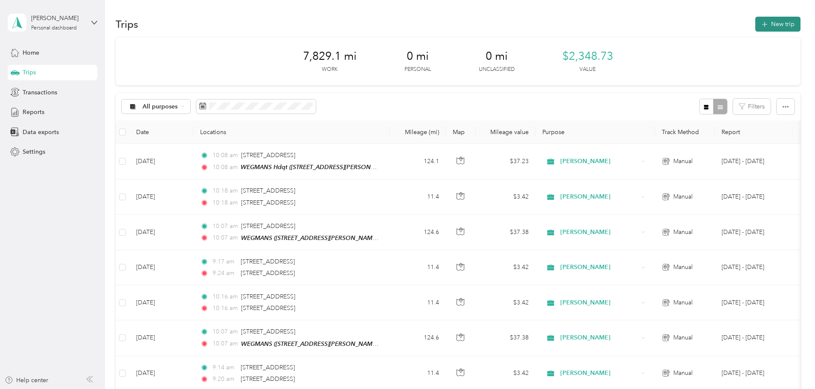
click at [755, 21] on button "New trip" at bounding box center [777, 24] width 45 height 15
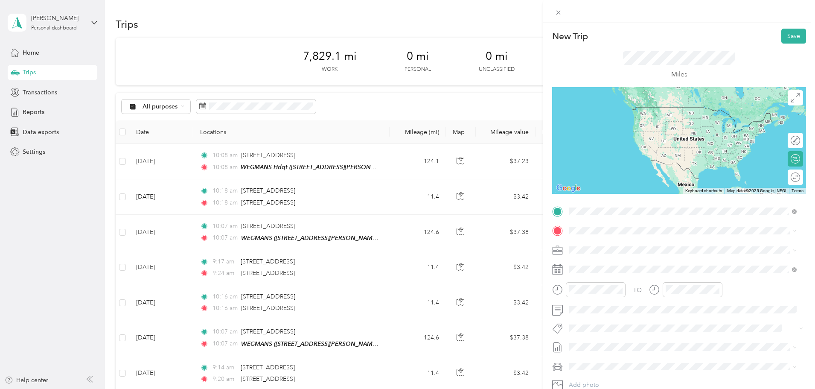
click at [605, 243] on span "[STREET_ADDRESS][US_STATE]" at bounding box center [627, 242] width 85 height 8
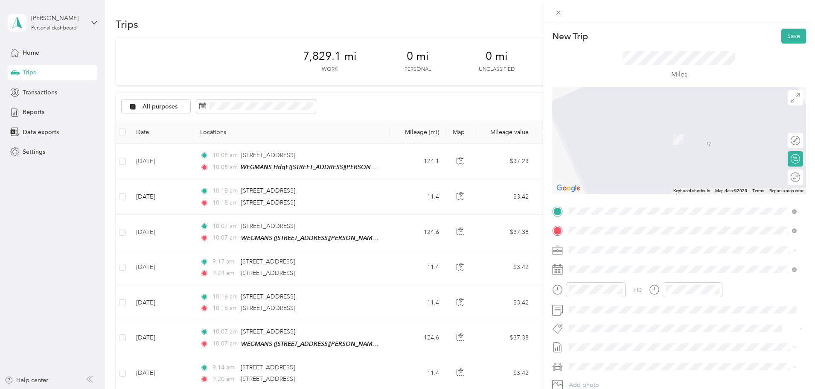
click at [613, 282] on span "[STREET_ADDRESS][US_STATE]" at bounding box center [627, 279] width 85 height 8
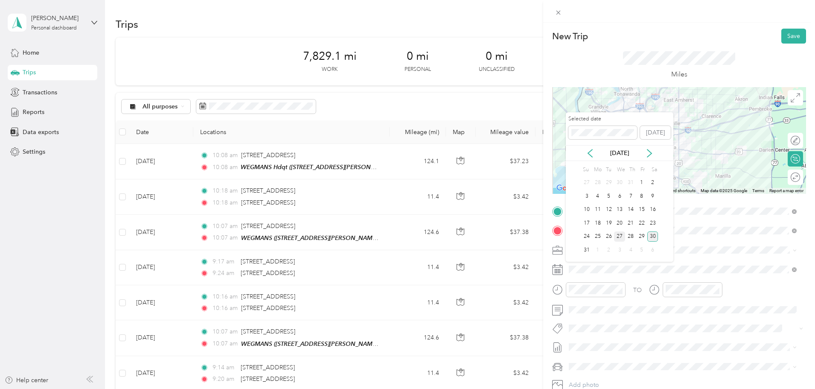
click at [621, 237] on div "27" at bounding box center [619, 236] width 11 height 11
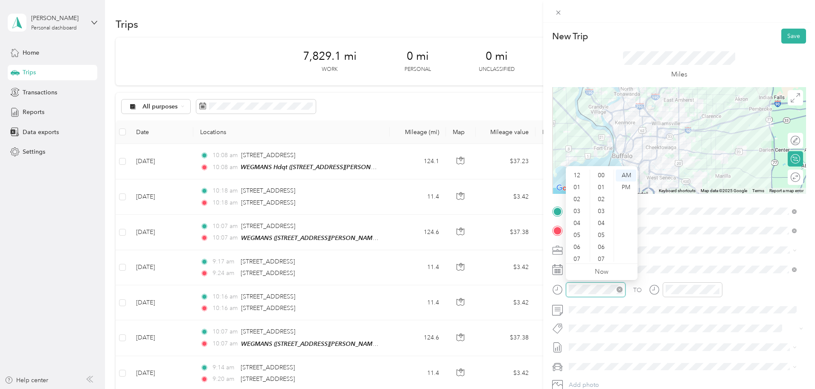
scroll to position [51, 0]
click at [579, 231] on div "09" at bounding box center [577, 232] width 20 height 12
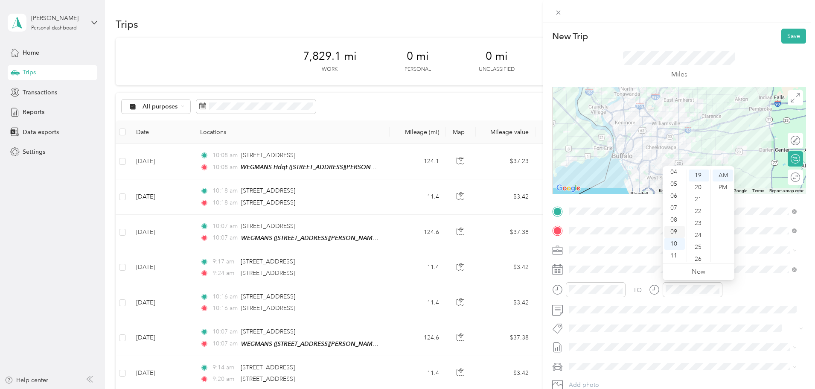
click at [676, 230] on div "09" at bounding box center [674, 232] width 20 height 12
click at [701, 246] on div "25" at bounding box center [698, 247] width 20 height 12
click at [786, 35] on button "Save" at bounding box center [793, 36] width 25 height 15
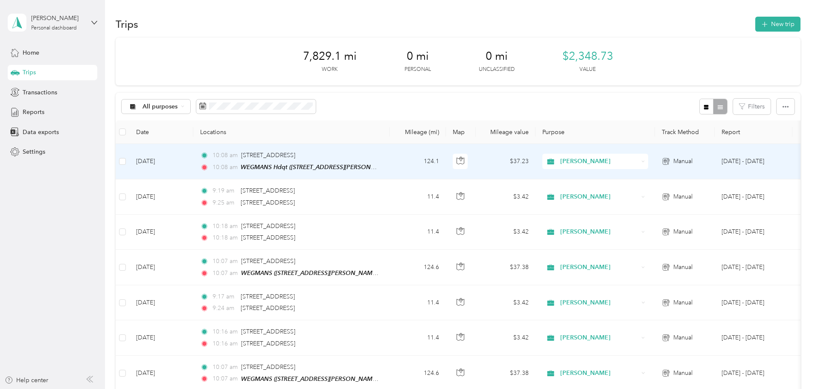
click at [446, 159] on td "124.1" at bounding box center [417, 161] width 56 height 35
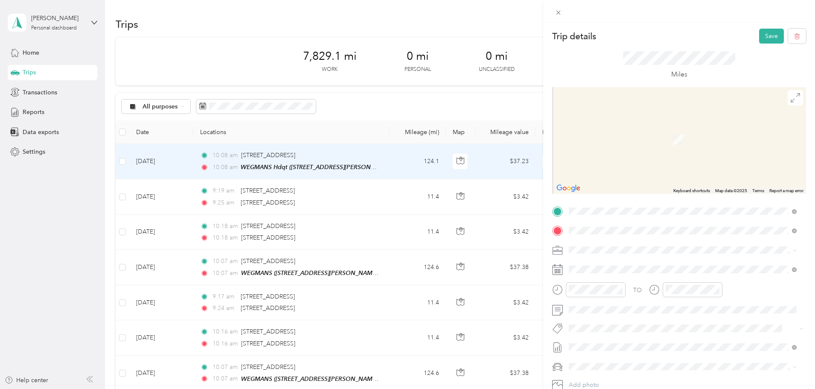
click at [592, 244] on span "[STREET_ADDRESS][US_STATE]" at bounding box center [627, 242] width 85 height 8
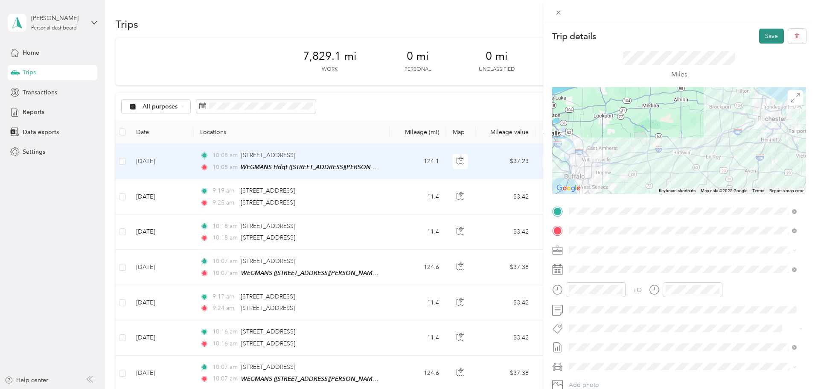
click at [766, 35] on button "Save" at bounding box center [771, 36] width 25 height 15
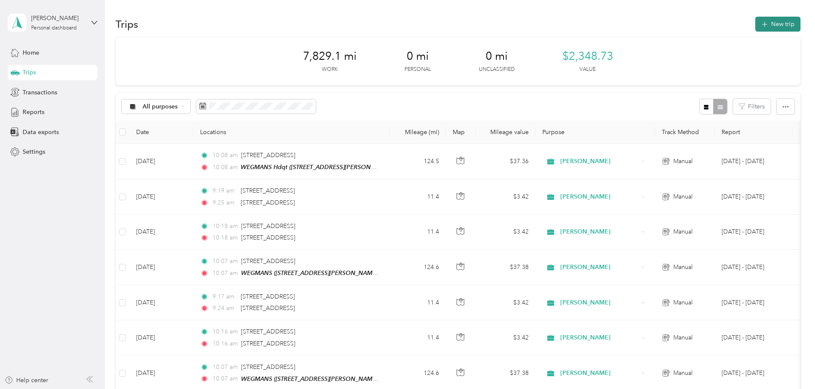
click at [755, 23] on button "New trip" at bounding box center [777, 24] width 45 height 15
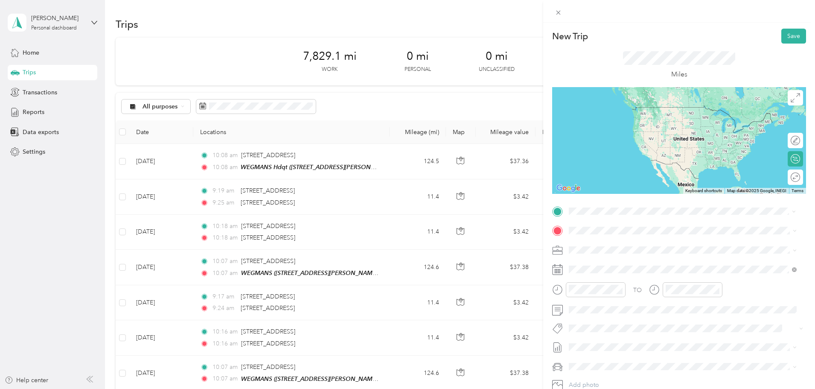
click at [593, 298] on span "[STREET_ADDRESS][US_STATE]" at bounding box center [627, 294] width 85 height 8
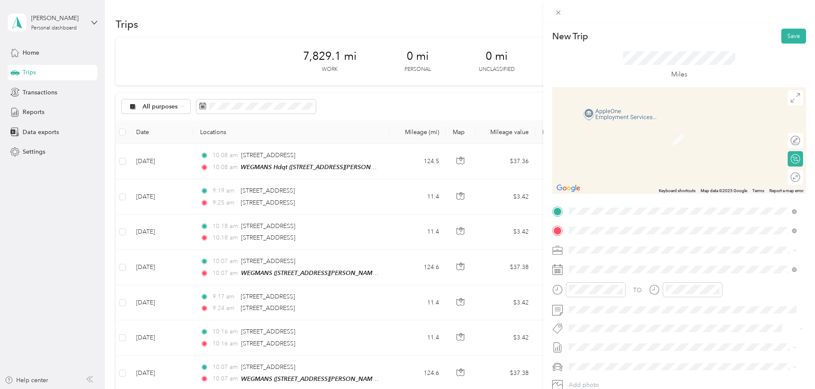
click at [605, 317] on span "[STREET_ADDRESS][US_STATE]" at bounding box center [627, 314] width 85 height 8
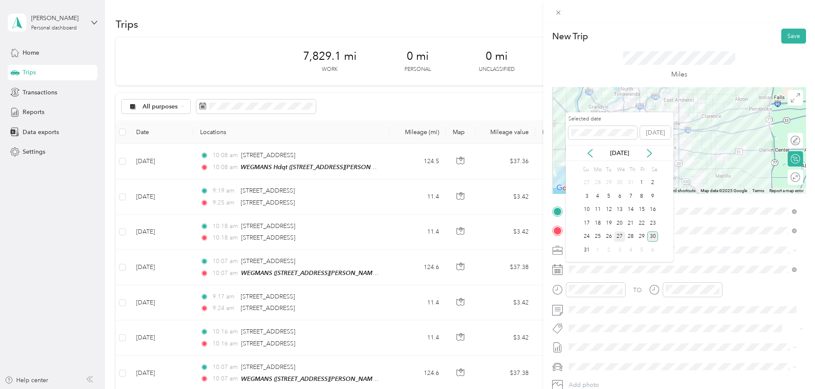
click at [617, 236] on div "27" at bounding box center [619, 236] width 11 height 11
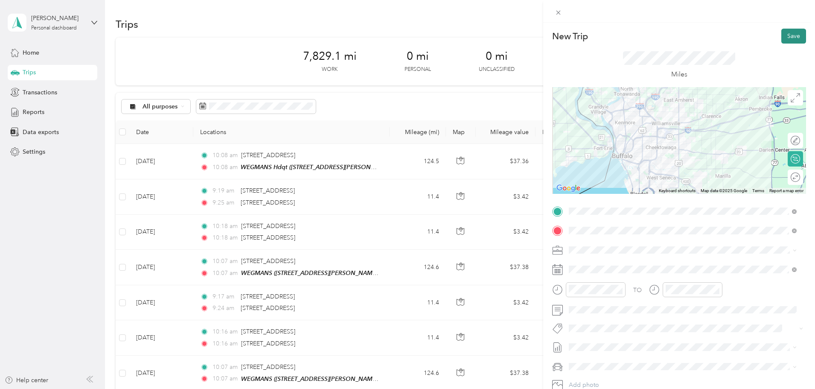
click at [788, 35] on button "Save" at bounding box center [793, 36] width 25 height 15
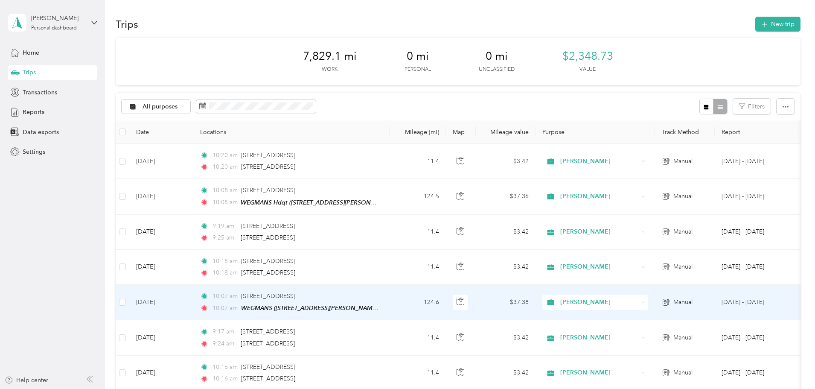
scroll to position [43, 0]
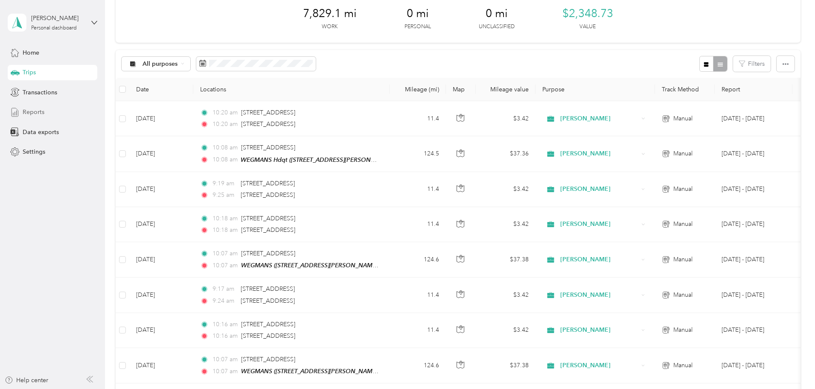
click at [28, 110] on span "Reports" at bounding box center [34, 111] width 22 height 9
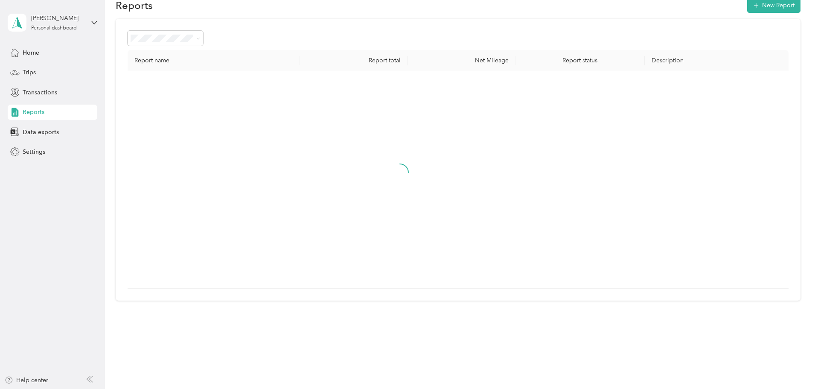
scroll to position [43, 0]
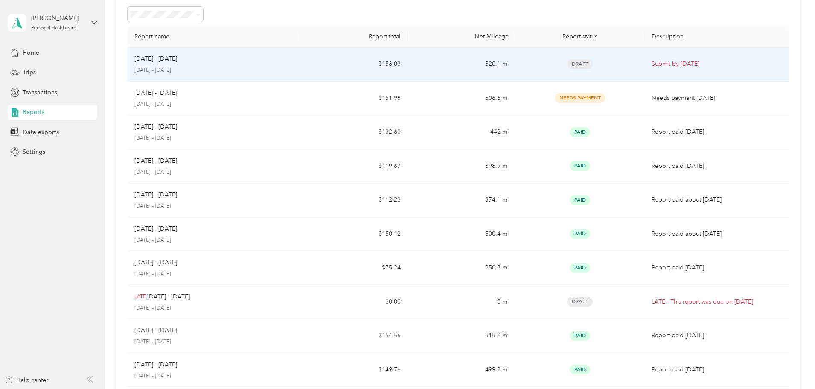
click at [300, 64] on td "[DATE] - [DATE] [DATE] - [DATE]" at bounding box center [214, 64] width 172 height 34
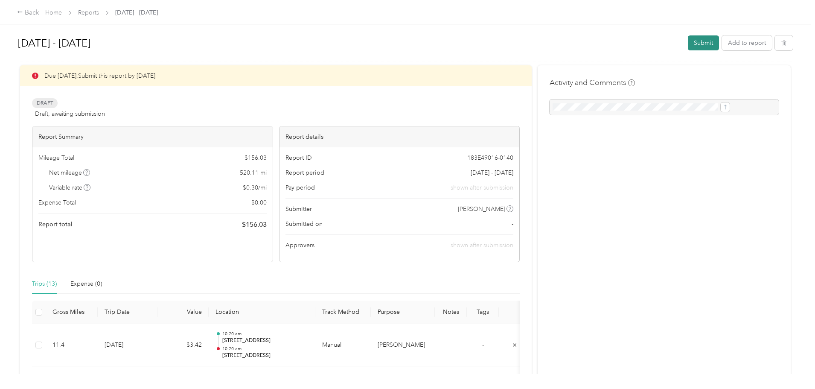
click at [688, 42] on button "Submit" at bounding box center [703, 42] width 31 height 15
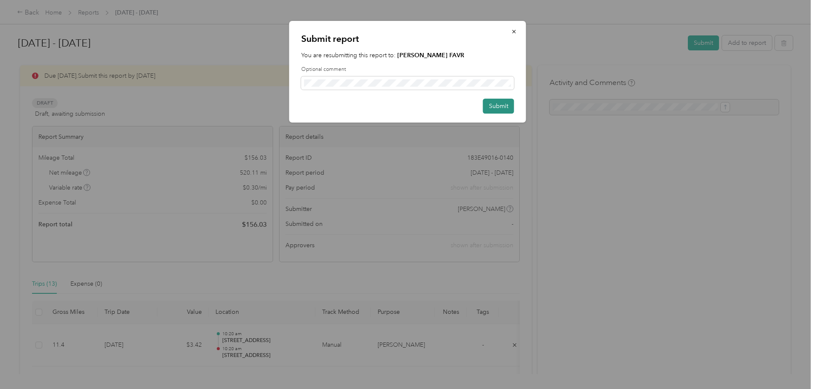
click at [500, 102] on button "Submit" at bounding box center [498, 106] width 31 height 15
